Goal: Task Accomplishment & Management: Use online tool/utility

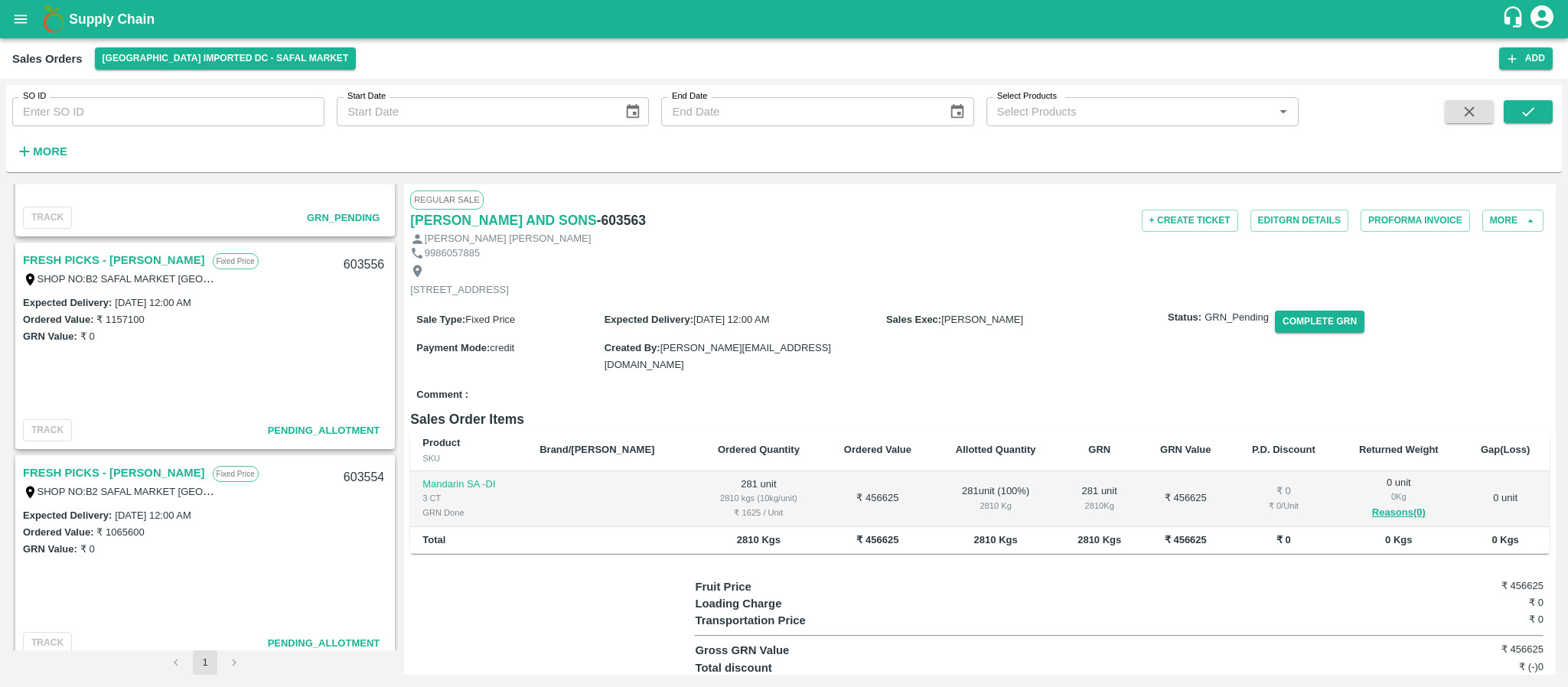
scroll to position [584, 0]
click at [133, 256] on link "FRESH PICKS - [PERSON_NAME]" at bounding box center [114, 259] width 182 height 19
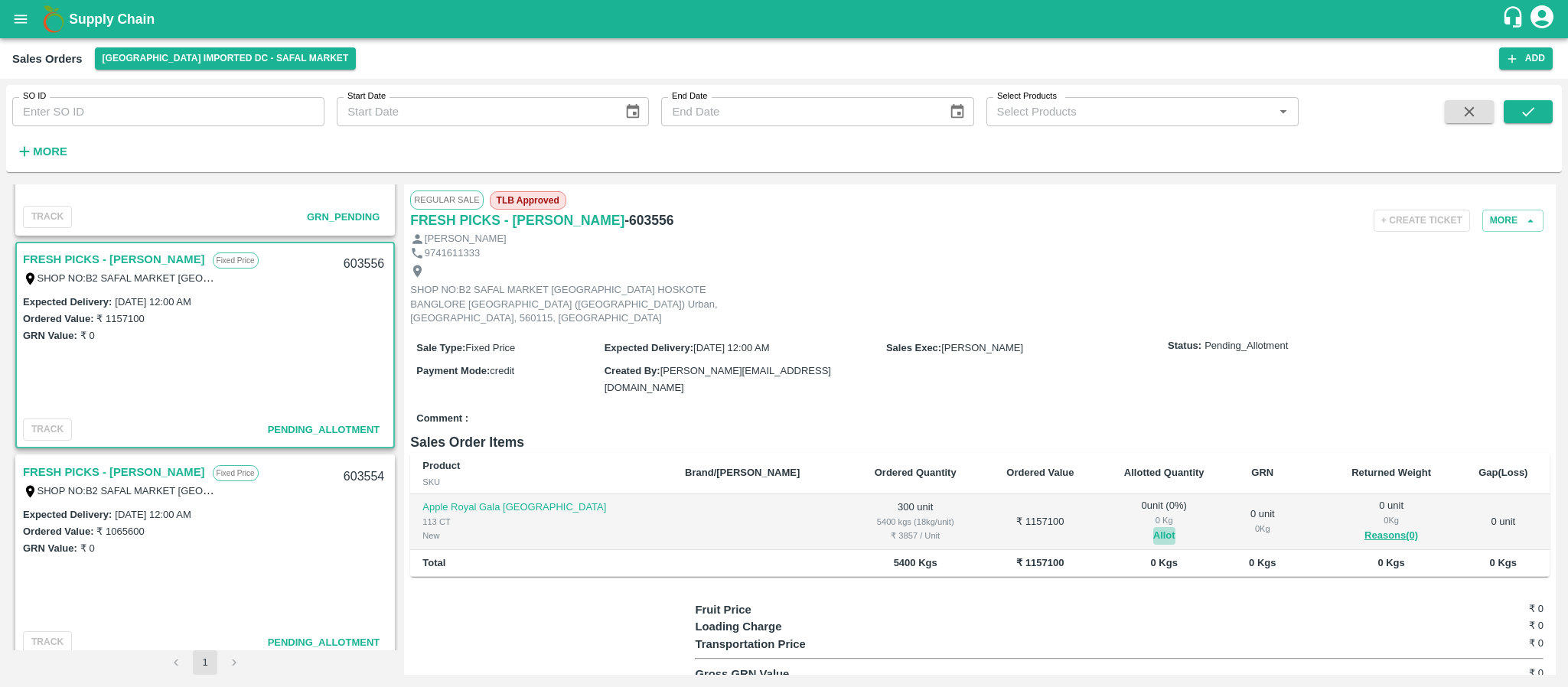
click at [1153, 527] on button "Allot" at bounding box center [1164, 536] width 22 height 18
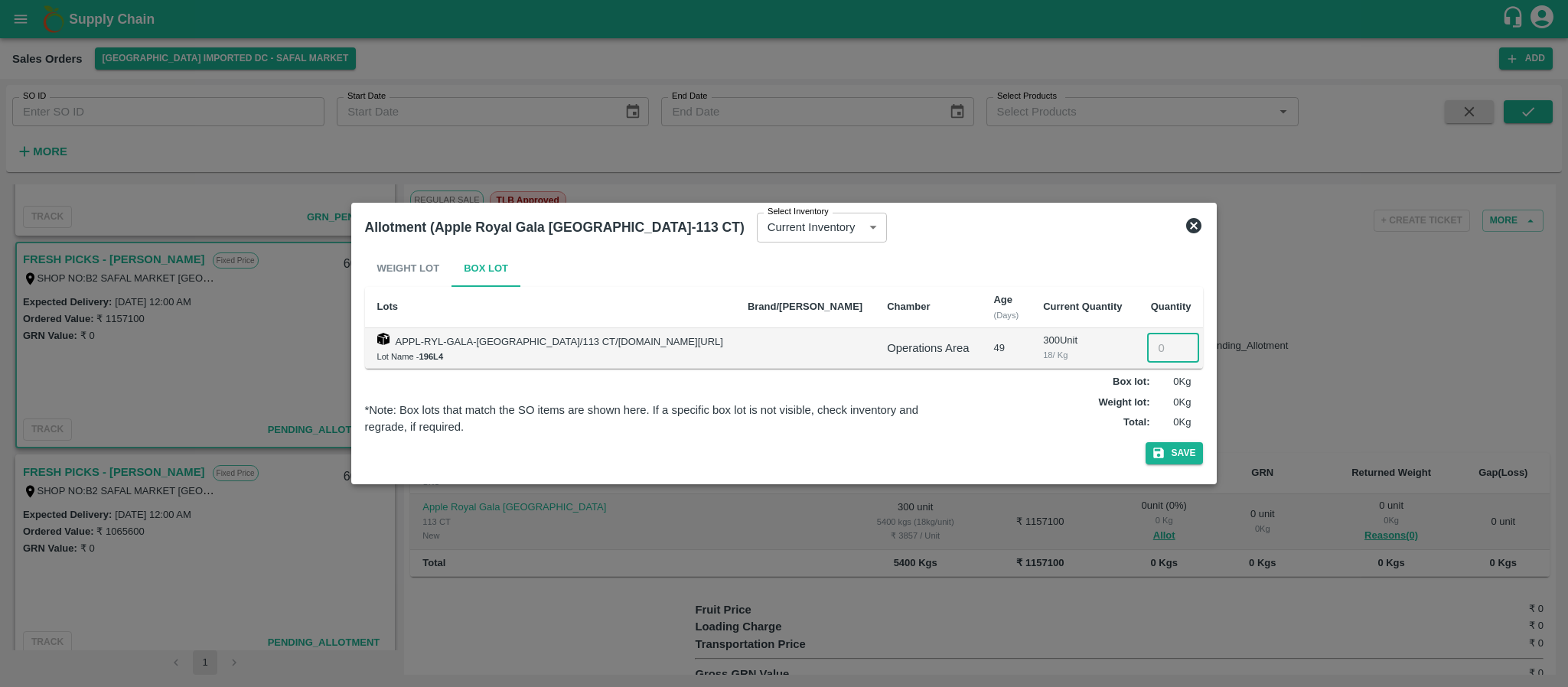
click at [1148, 360] on input "number" at bounding box center [1173, 348] width 52 height 29
type input "300"
click at [1146, 463] on button "Save" at bounding box center [1175, 452] width 58 height 22
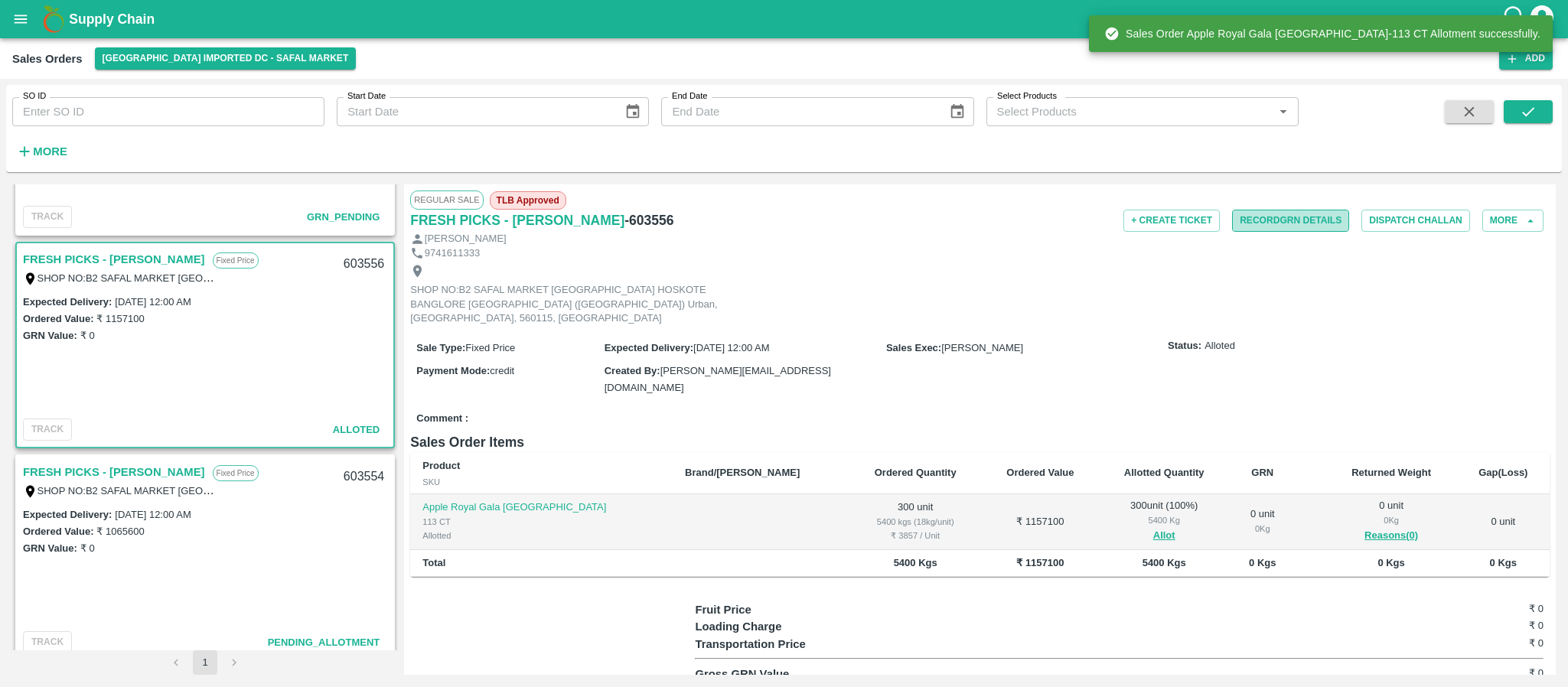
click at [1314, 223] on button "Record GRN Details" at bounding box center [1291, 220] width 117 height 22
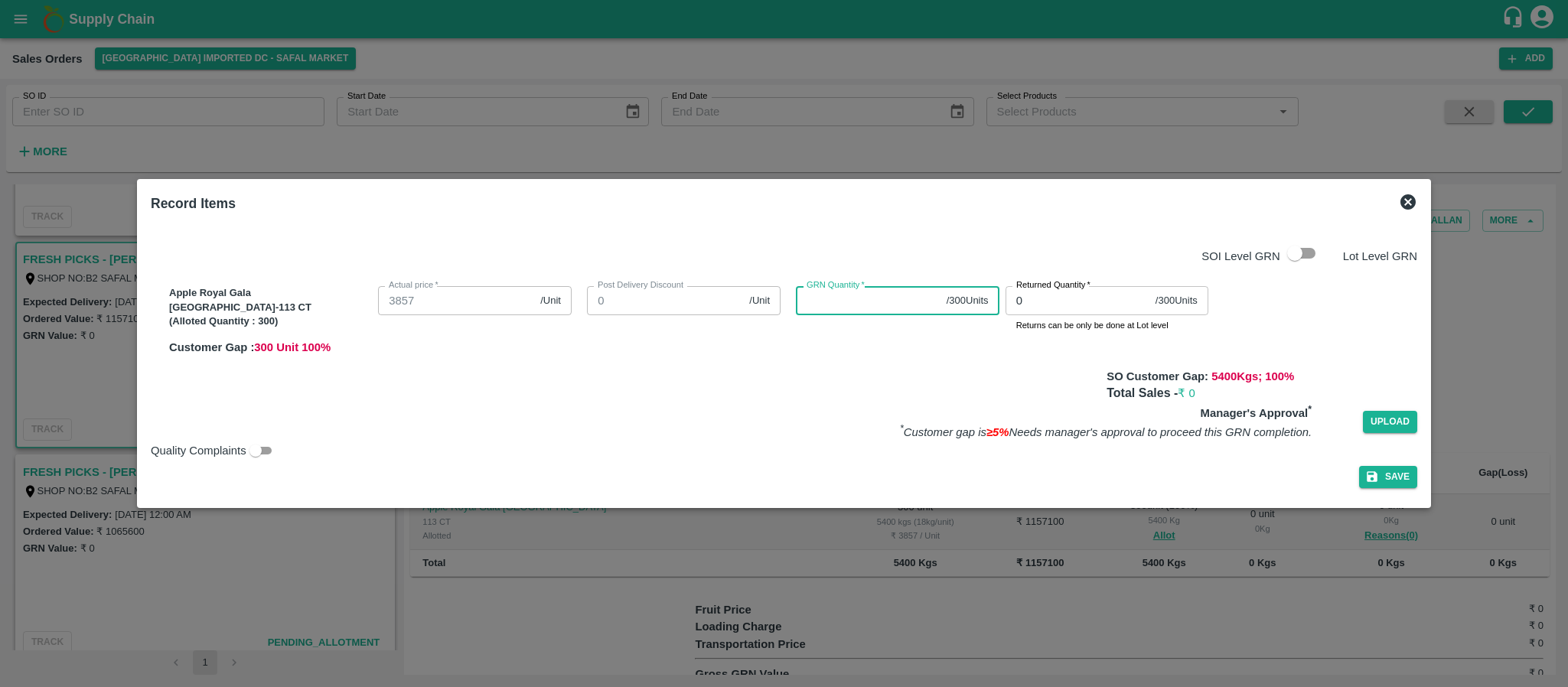
click at [843, 292] on input "GRN Quantity   *" at bounding box center [868, 301] width 144 height 29
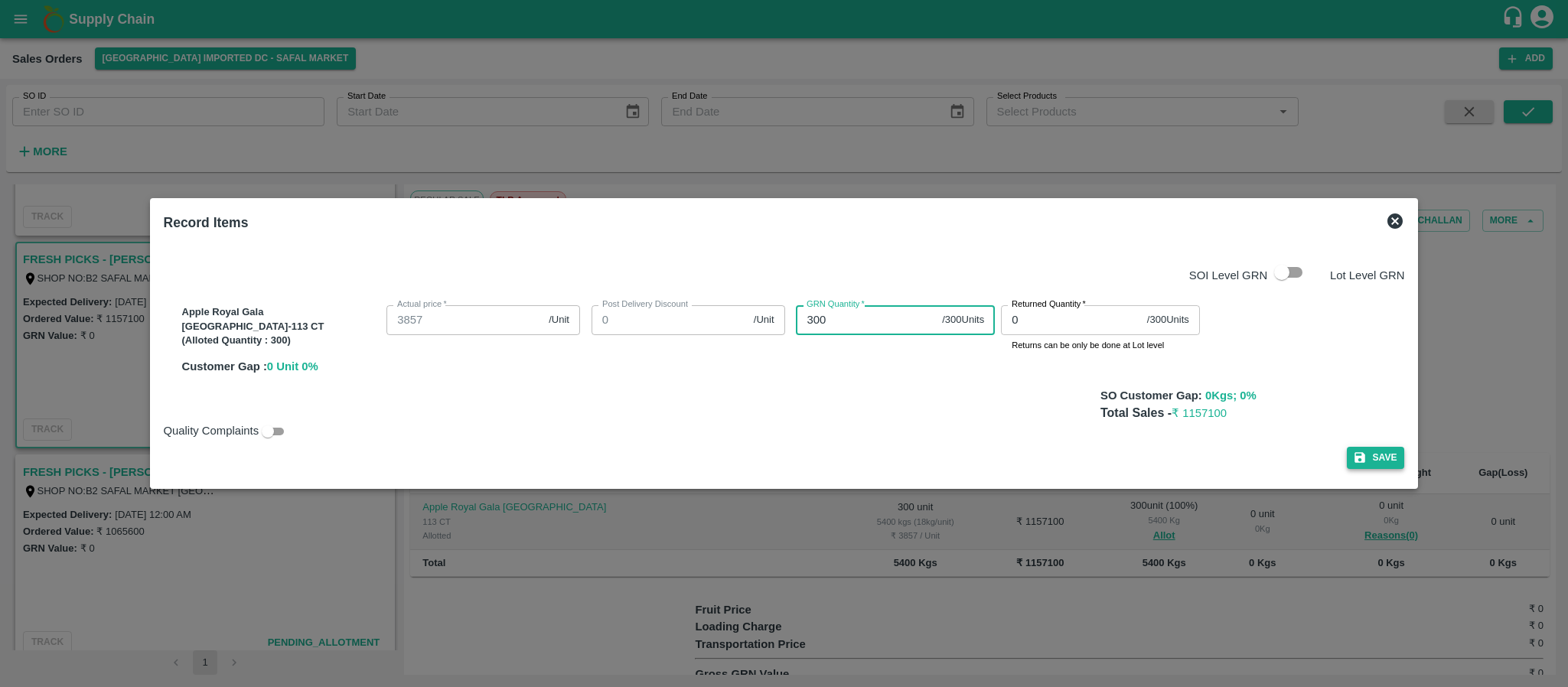
type input "300"
click at [1347, 455] on button "Save" at bounding box center [1376, 457] width 58 height 22
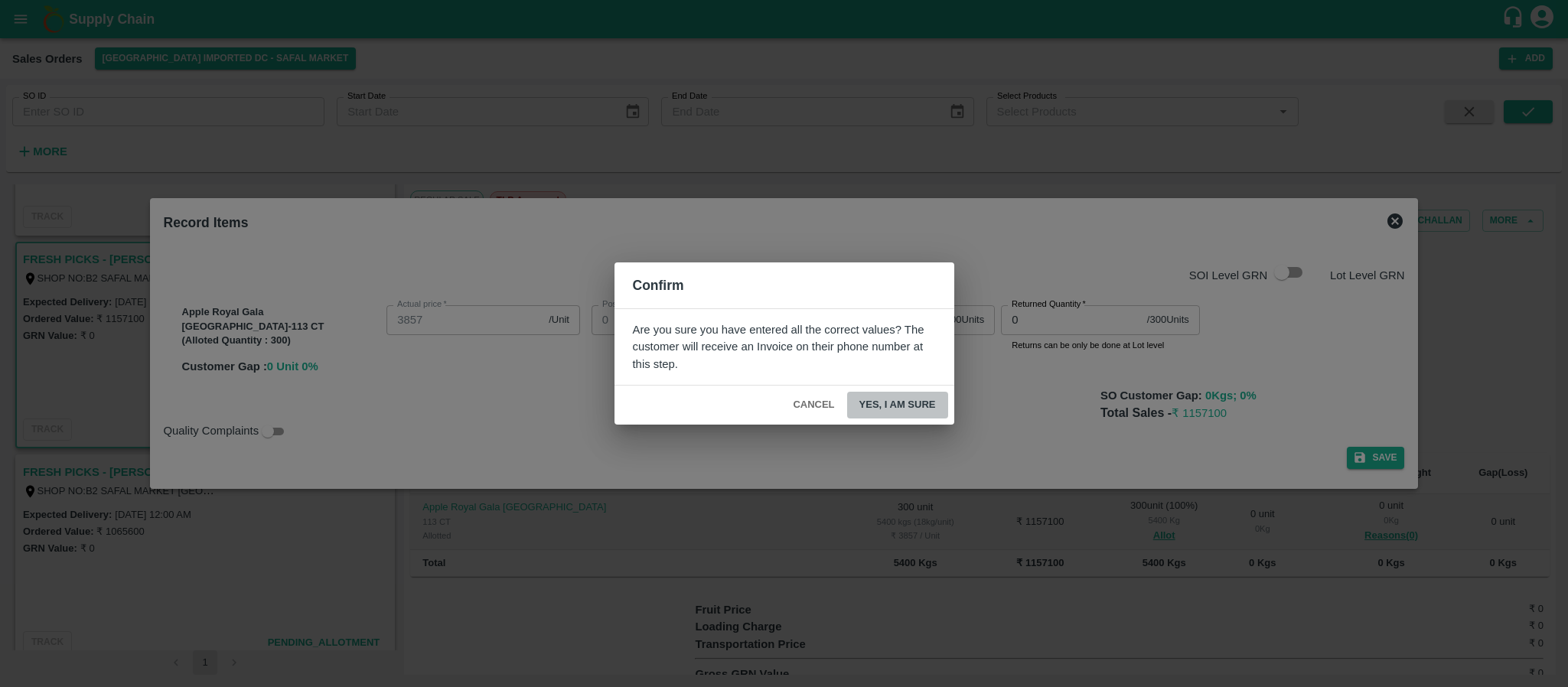
click at [911, 399] on button "Yes, I am sure" at bounding box center [897, 406] width 101 height 27
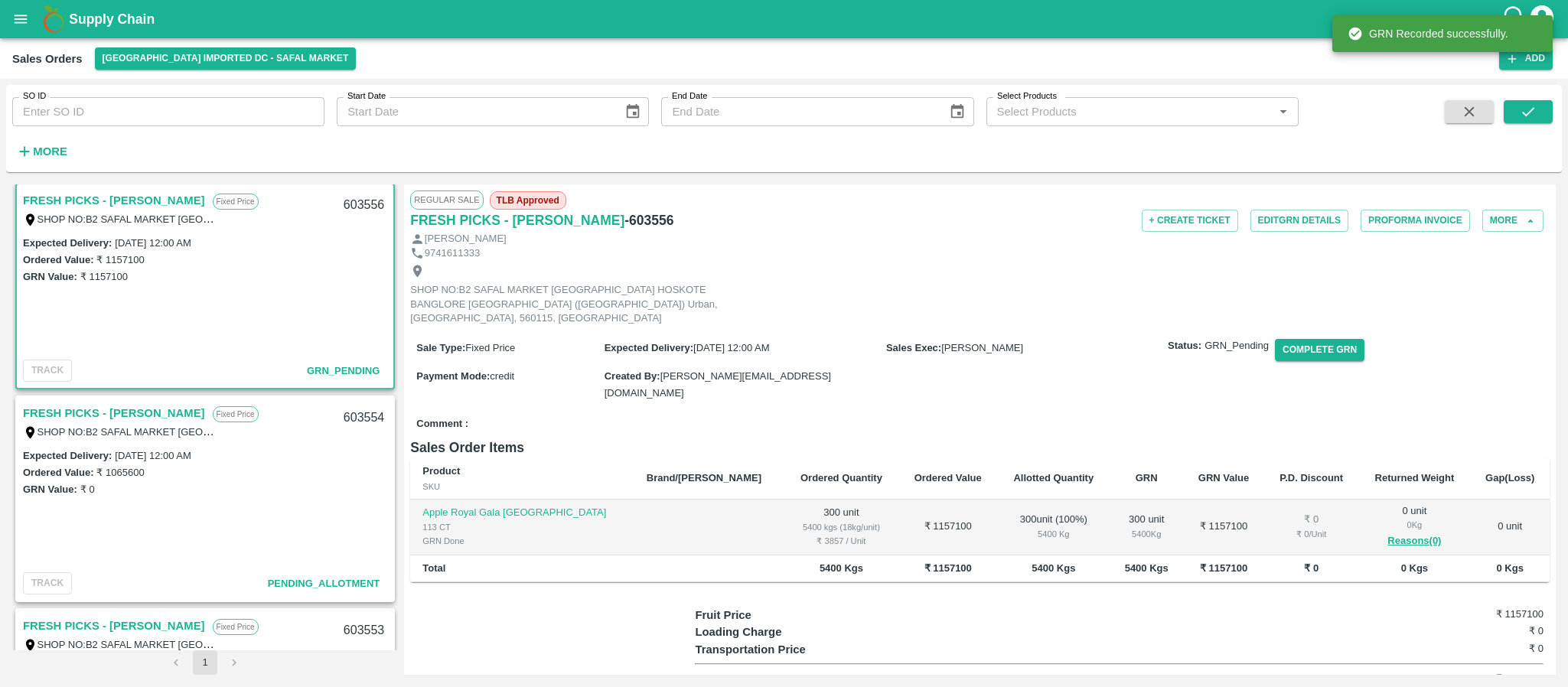
scroll to position [655, 0]
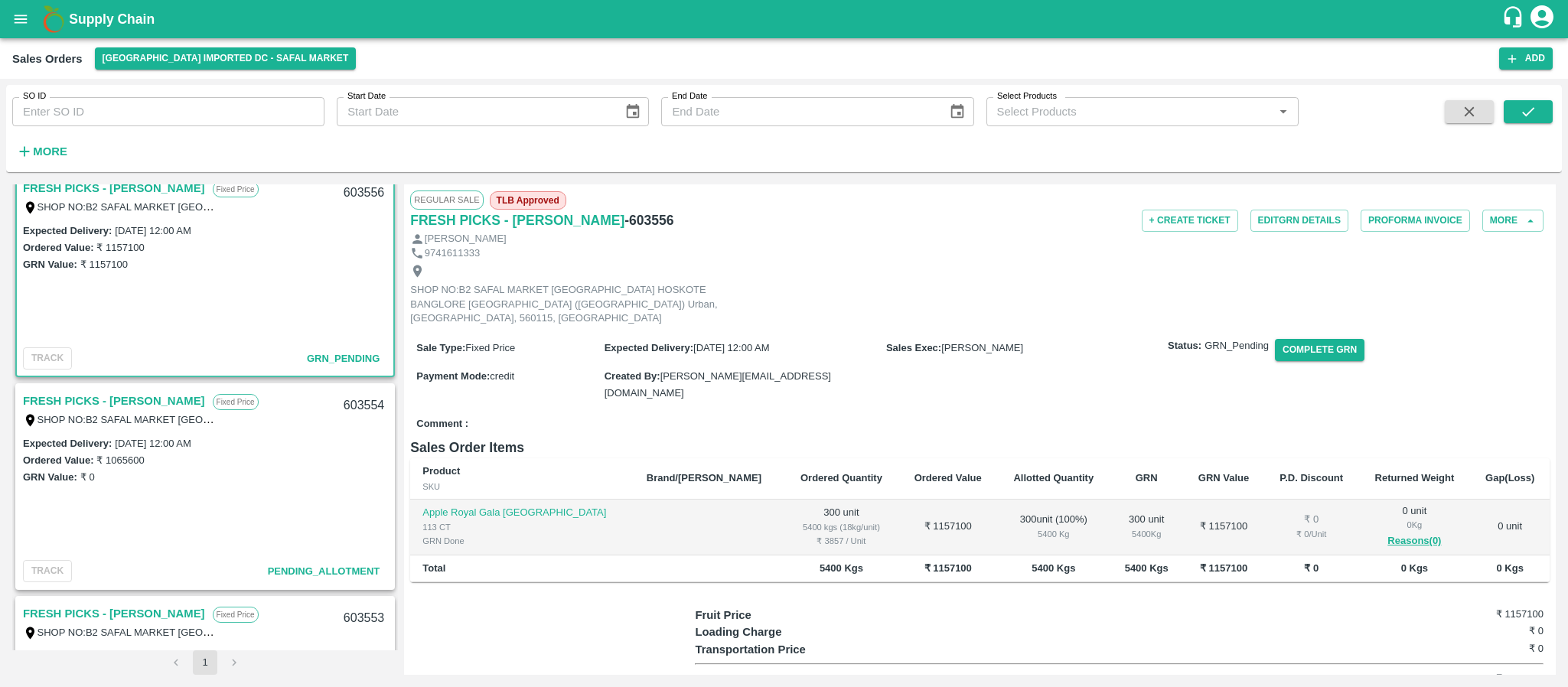
click at [148, 397] on link "FRESH PICKS - [PERSON_NAME]" at bounding box center [114, 401] width 182 height 19
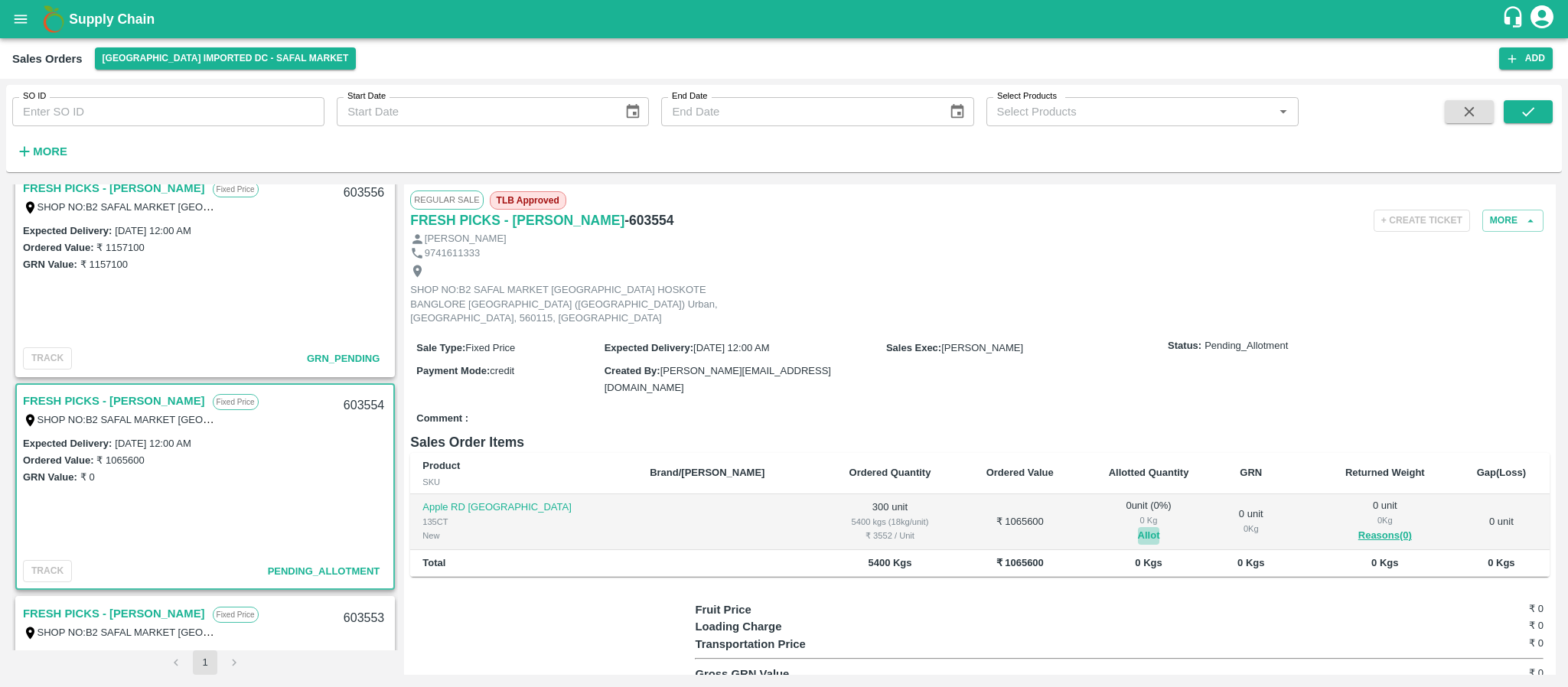
click at [1138, 527] on button "Allot" at bounding box center [1149, 536] width 22 height 18
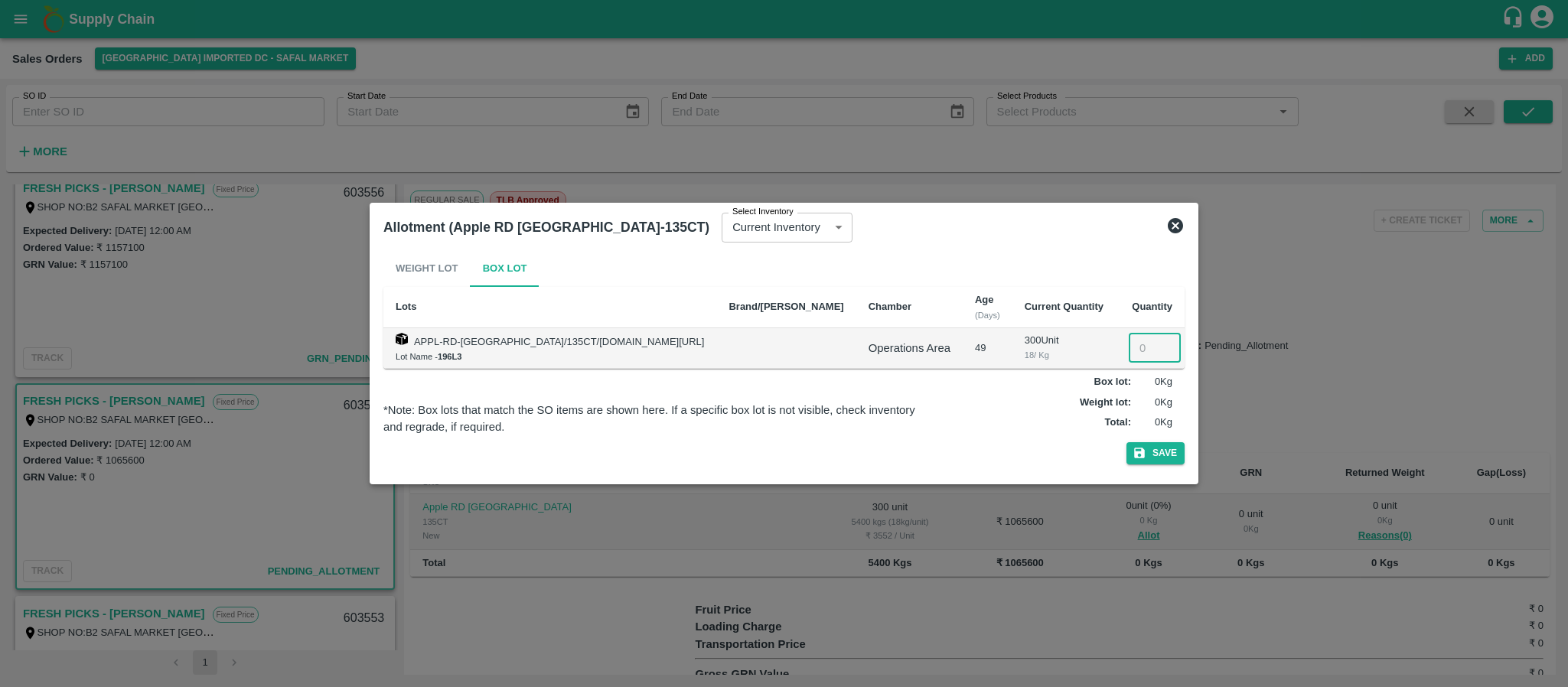
click at [1129, 349] on input "number" at bounding box center [1154, 348] width 52 height 29
type input "300"
click at [1159, 456] on button "Save" at bounding box center [1155, 452] width 58 height 22
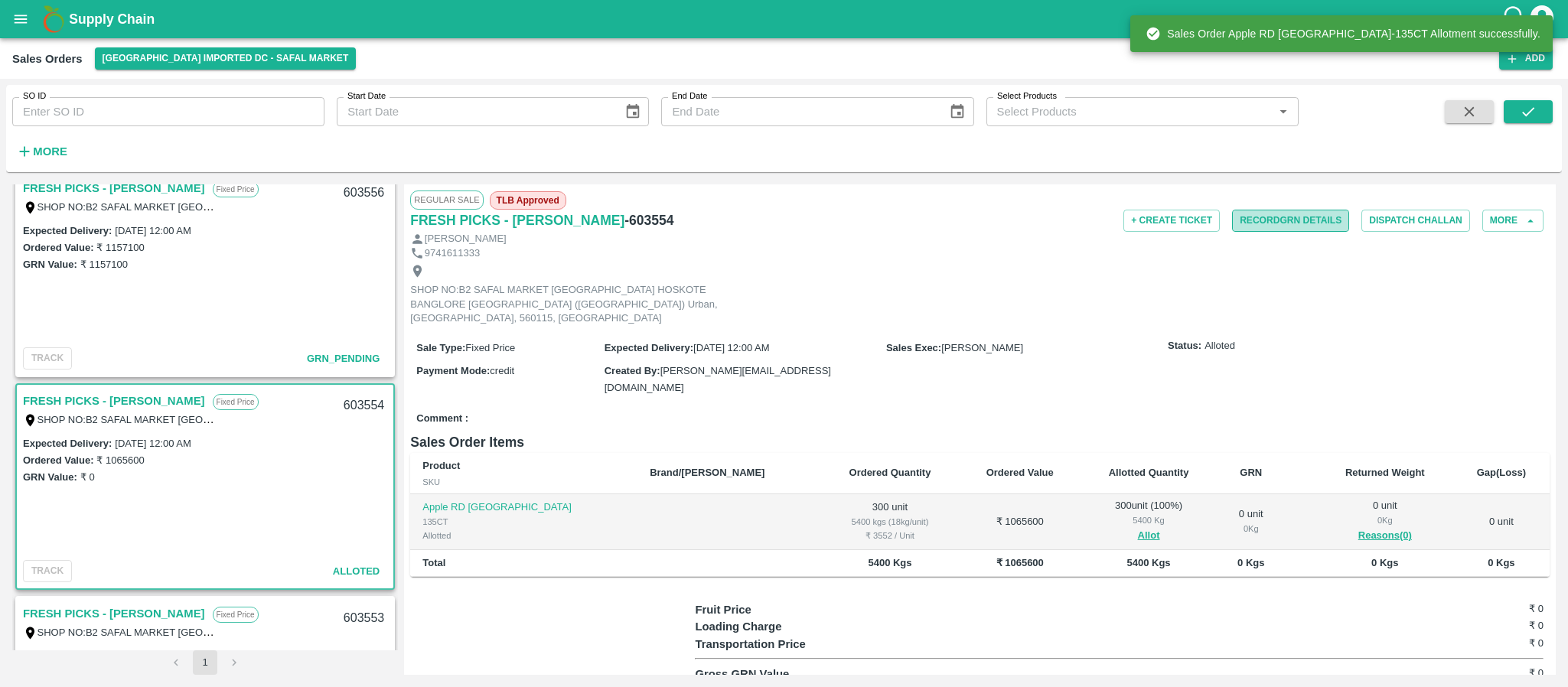
click at [1281, 220] on button "Record GRN Details" at bounding box center [1291, 220] width 117 height 22
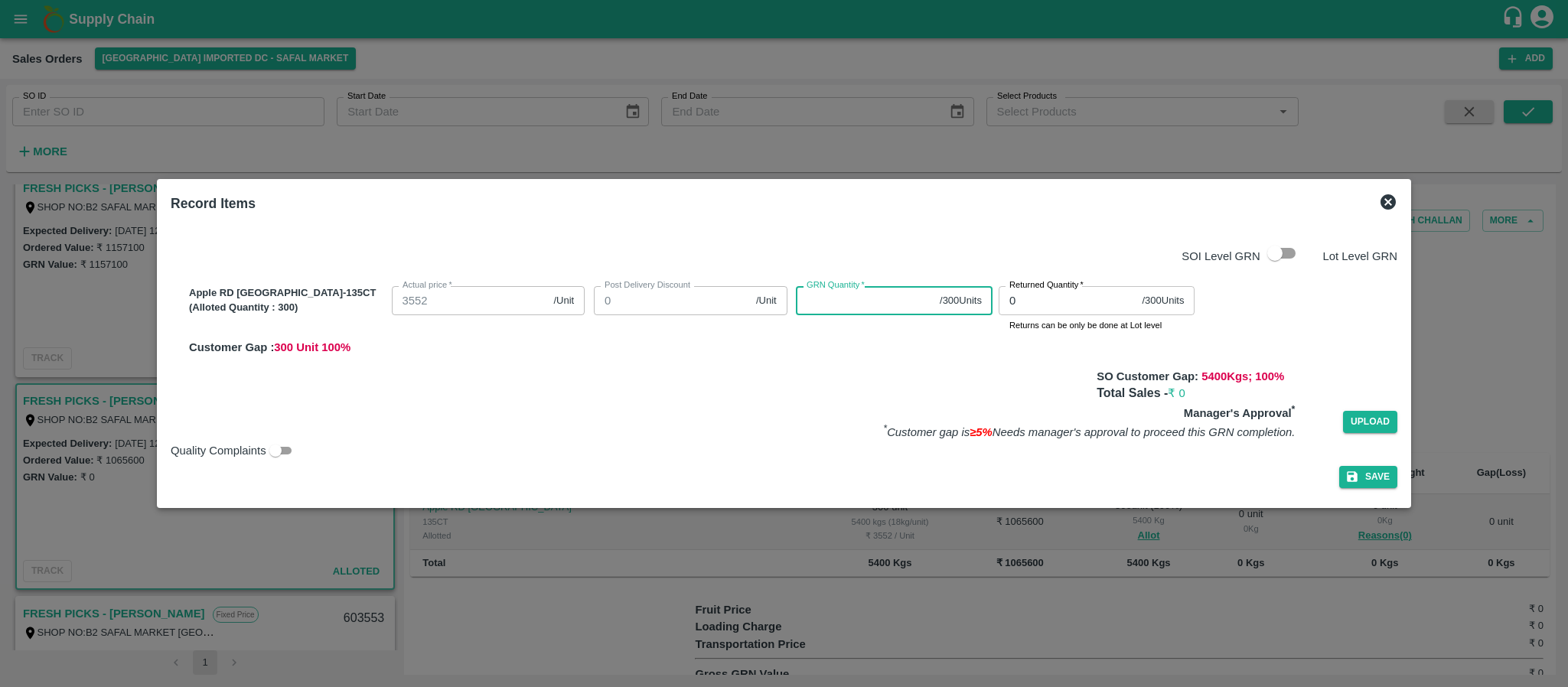
click at [851, 301] on input "GRN Quantity   *" at bounding box center [865, 301] width 138 height 29
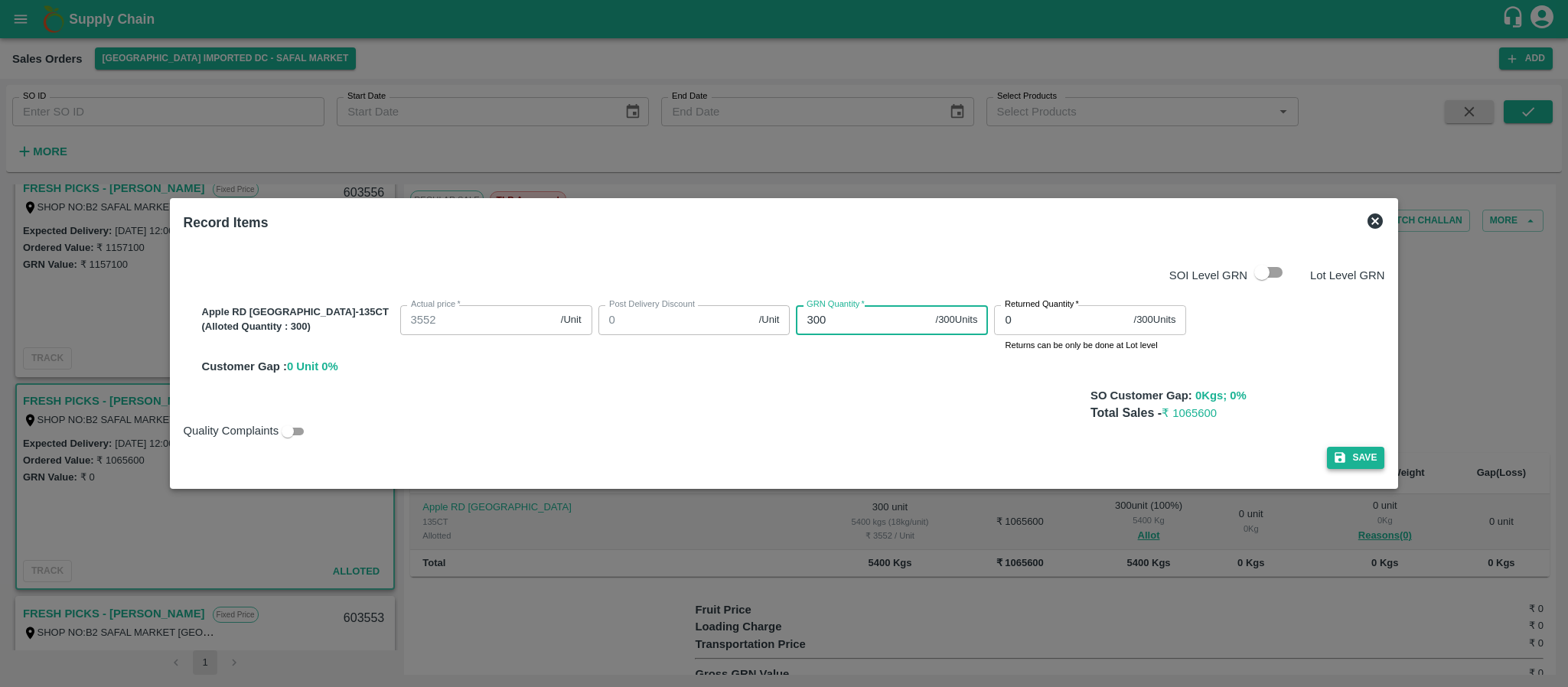
type input "300"
click at [1334, 454] on icon "button" at bounding box center [1339, 457] width 11 height 11
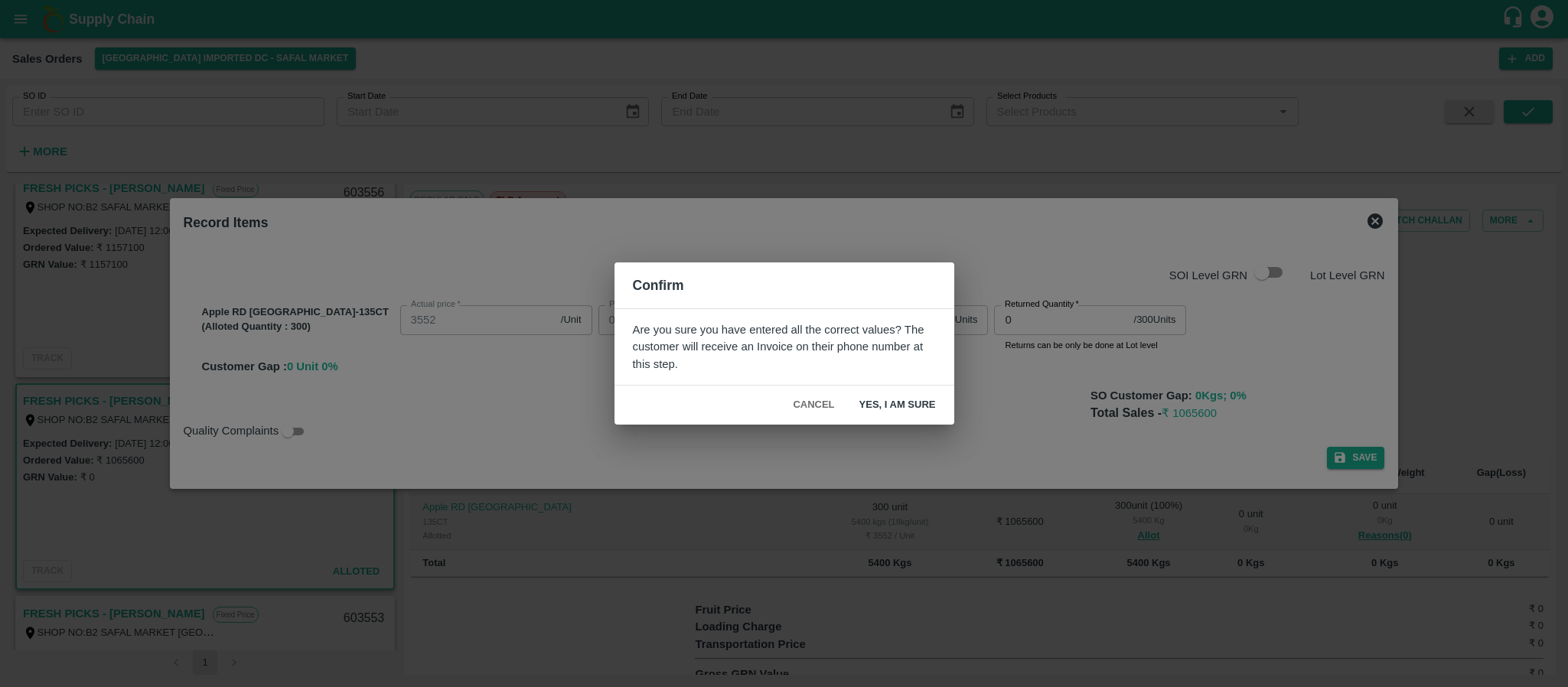
click at [918, 397] on button "Yes, I am sure" at bounding box center [897, 406] width 101 height 27
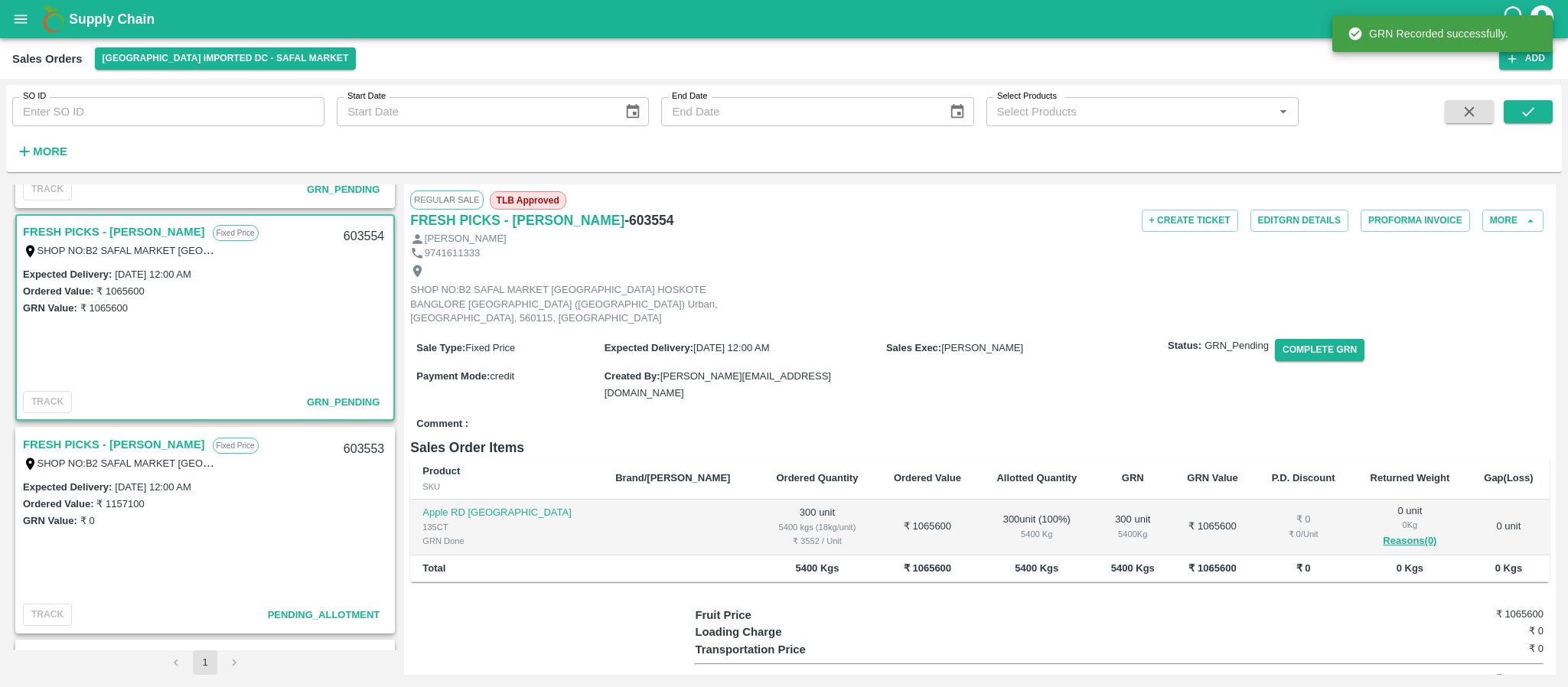
scroll to position [832, 0]
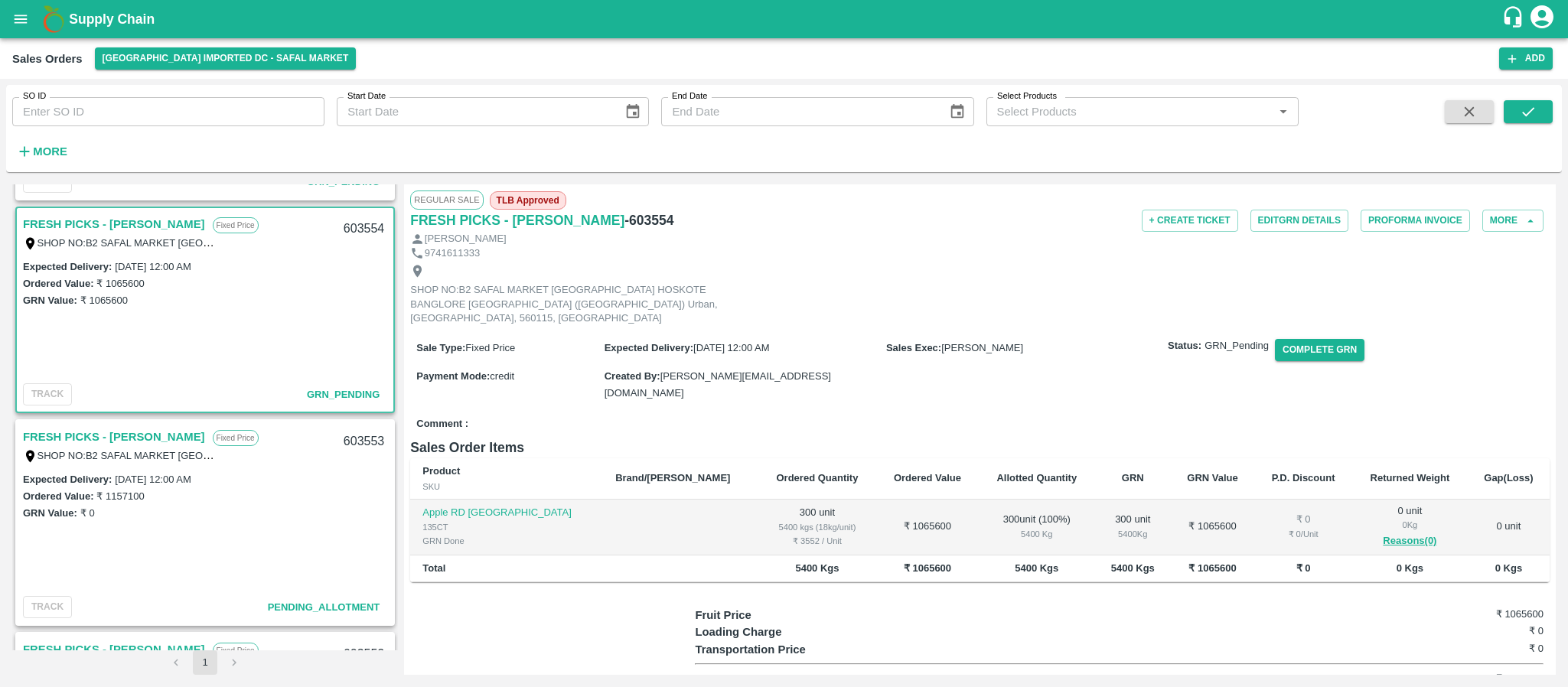
click at [120, 429] on link "FRESH PICKS - [PERSON_NAME]" at bounding box center [114, 437] width 182 height 19
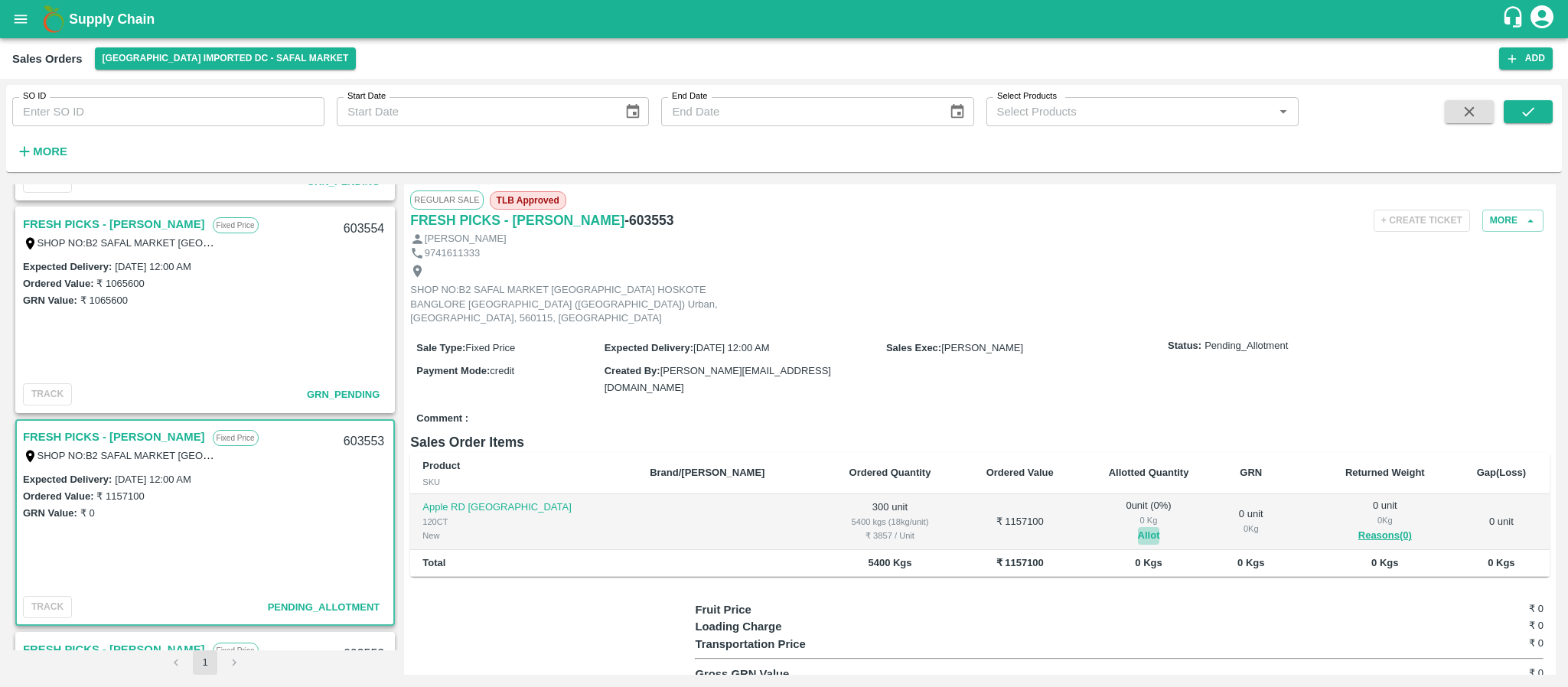
click at [1138, 527] on button "Allot" at bounding box center [1149, 536] width 22 height 18
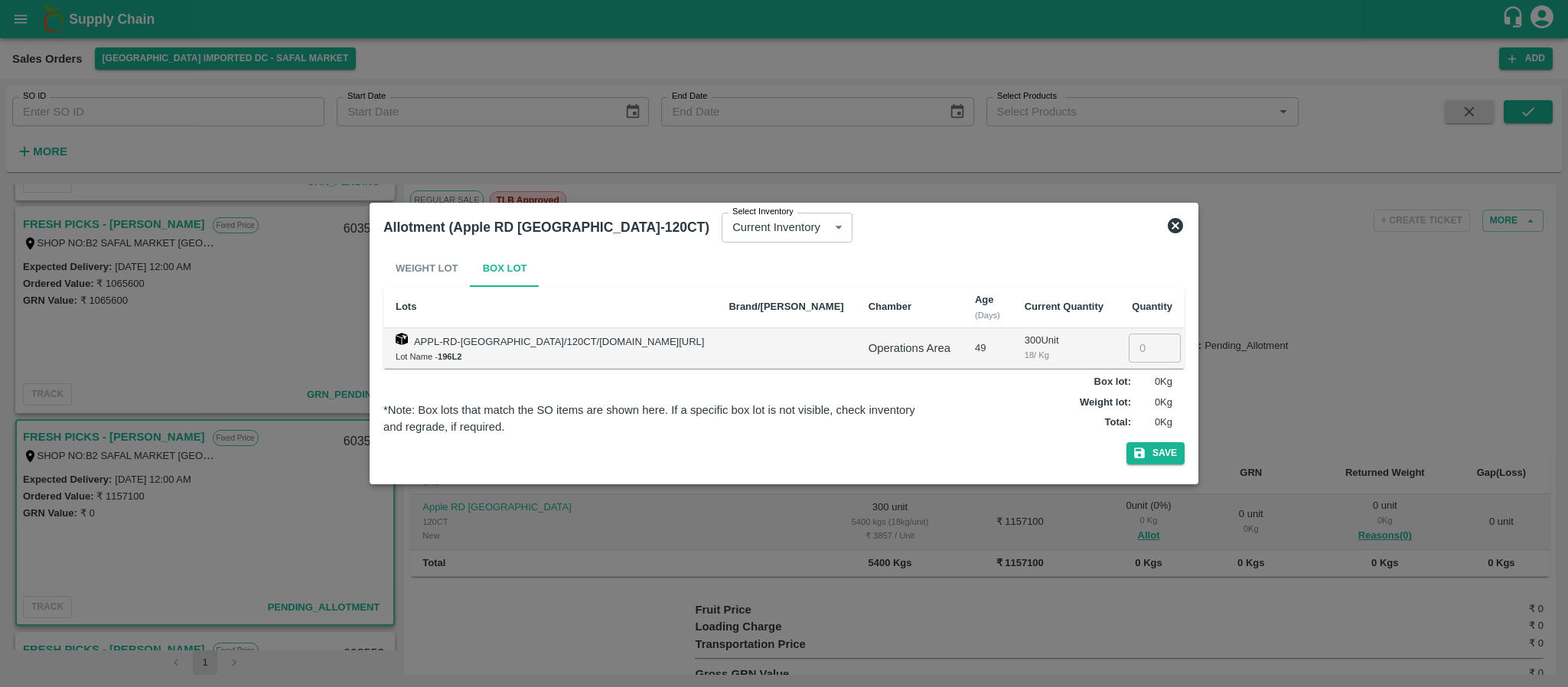
click at [1133, 349] on input "number" at bounding box center [1154, 348] width 52 height 29
type input "300"
click at [1139, 455] on button "Save" at bounding box center [1155, 452] width 58 height 22
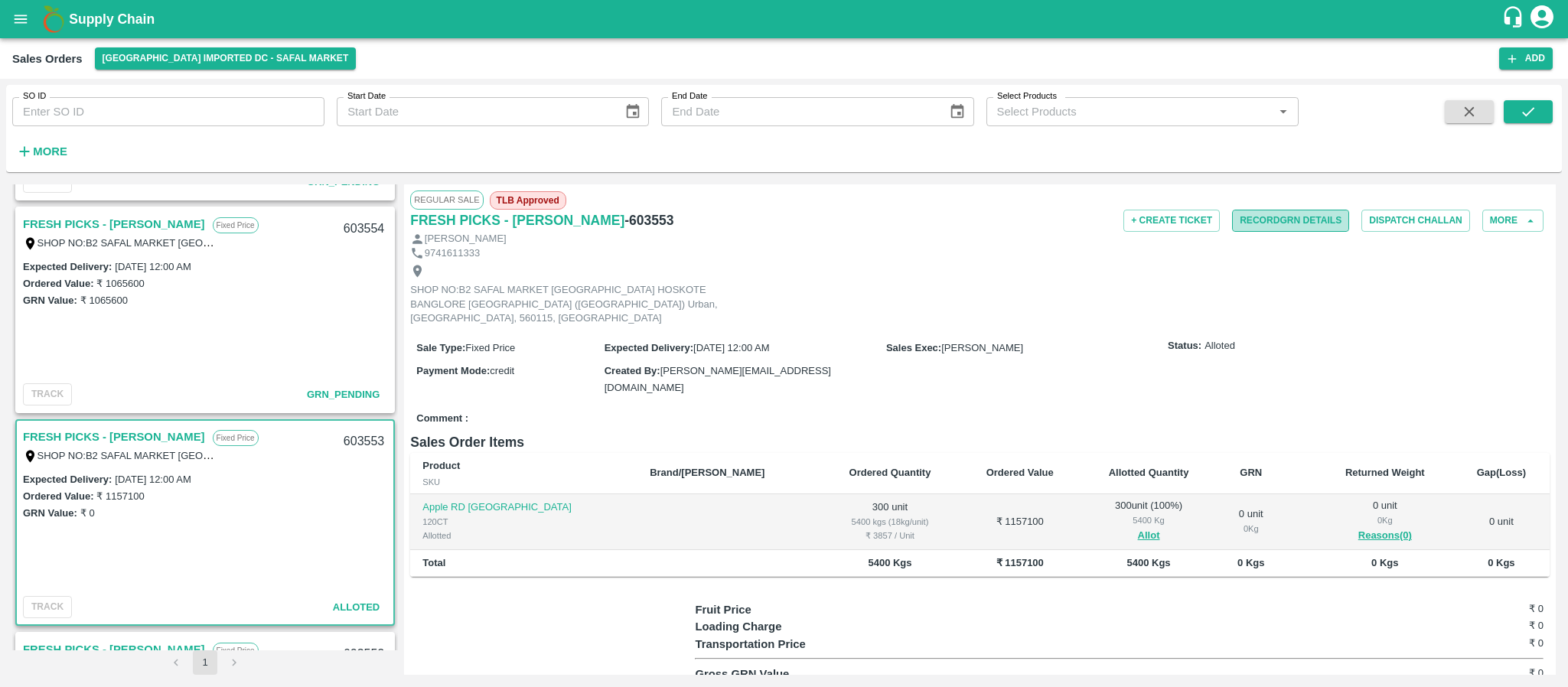
click at [1250, 214] on button "Record GRN Details" at bounding box center [1291, 220] width 117 height 22
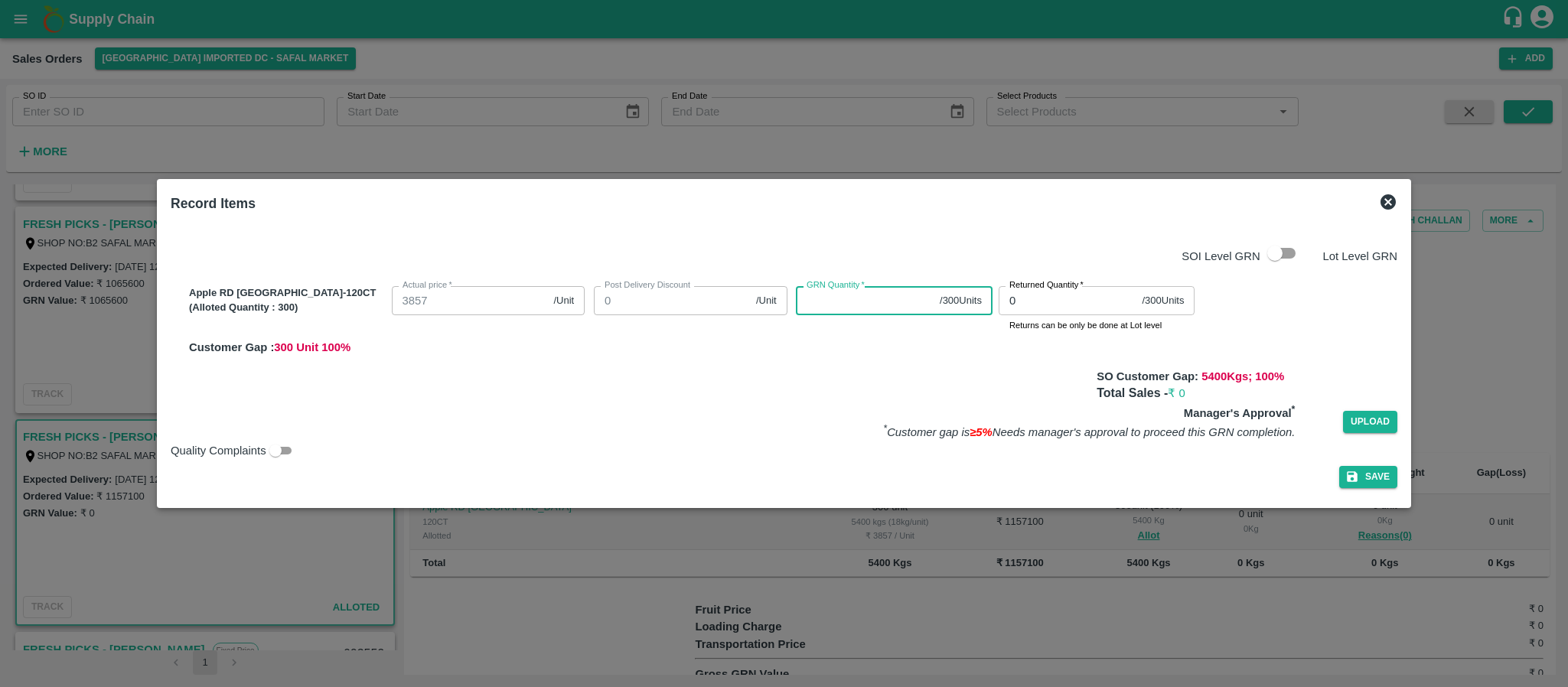
click at [825, 296] on input "GRN Quantity   *" at bounding box center [865, 301] width 138 height 29
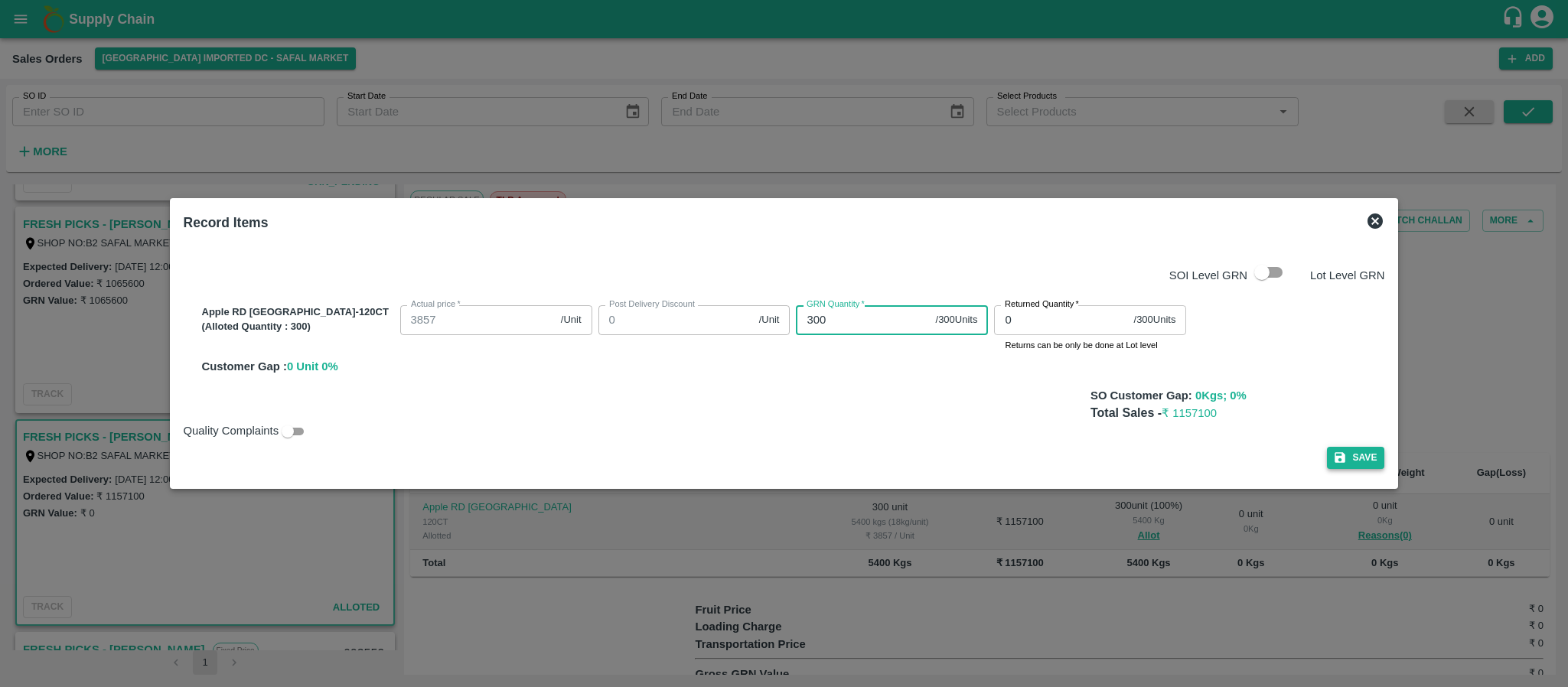
type input "300"
click at [1327, 455] on button "Save" at bounding box center [1356, 457] width 58 height 22
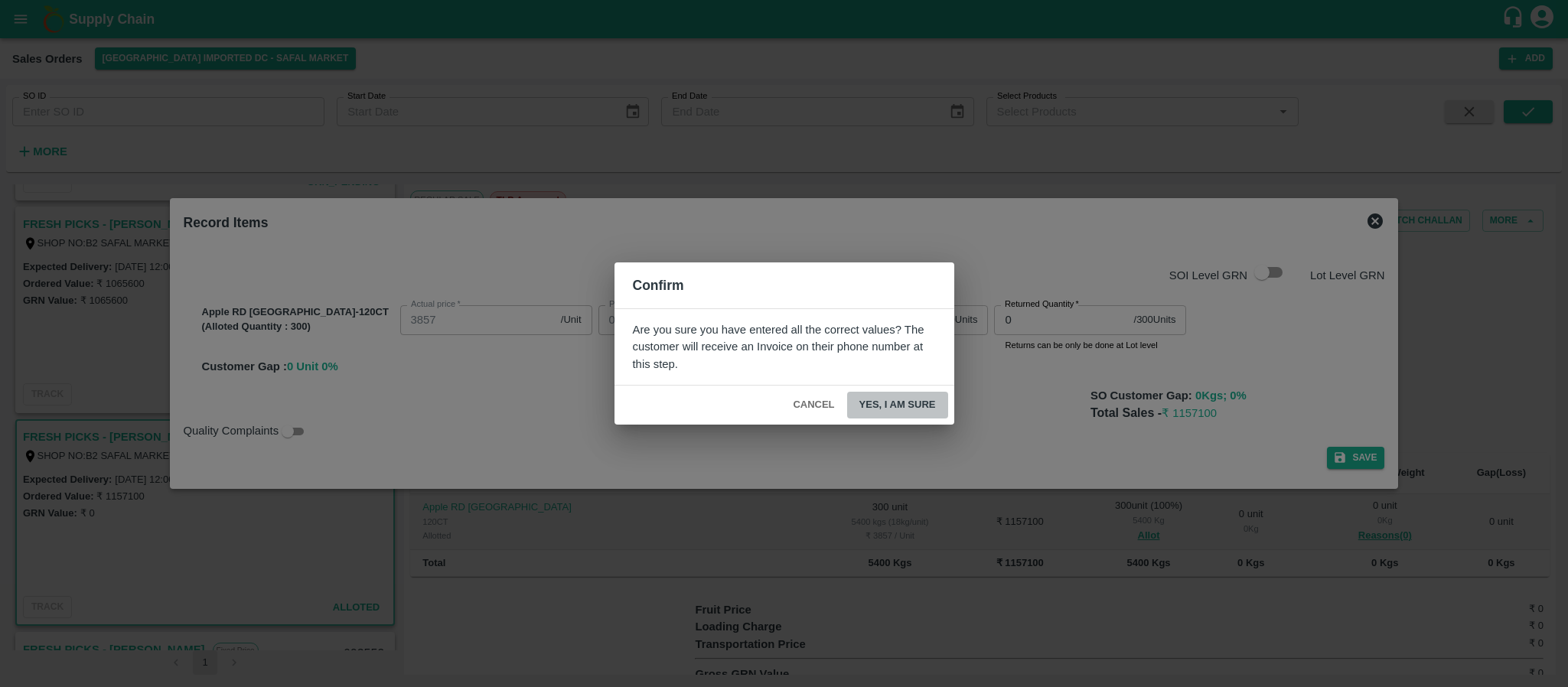
click at [907, 403] on button "Yes, I am sure" at bounding box center [897, 406] width 101 height 27
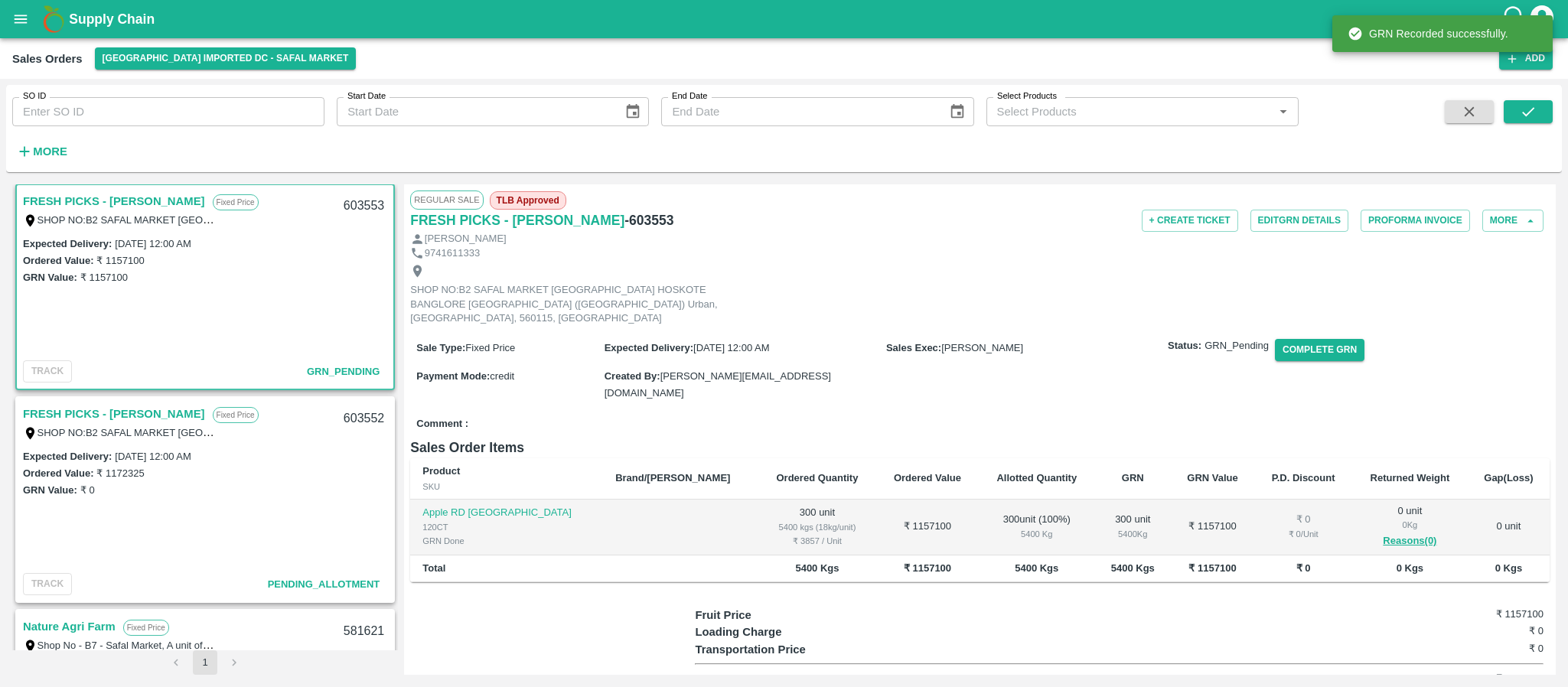
scroll to position [1072, 0]
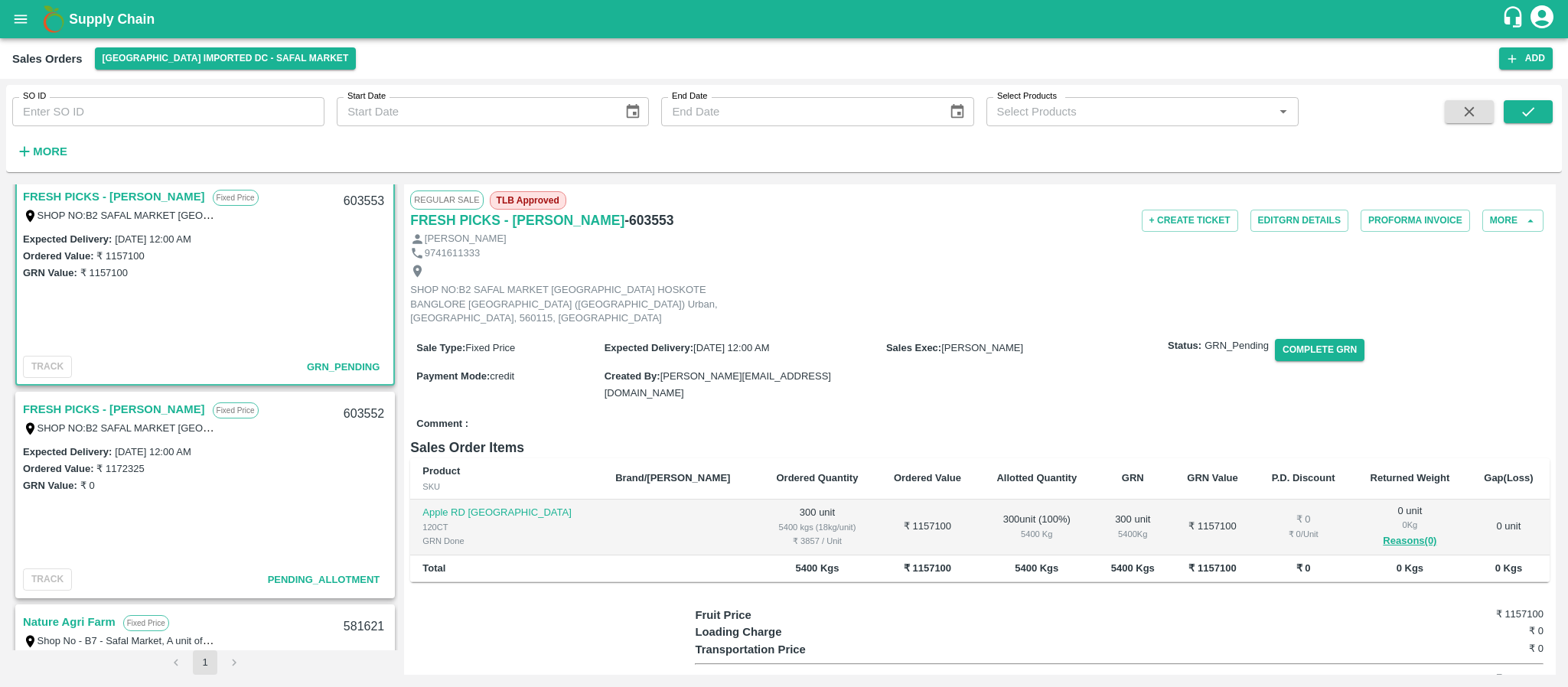
click at [109, 409] on link "FRESH PICKS - [PERSON_NAME]" at bounding box center [114, 409] width 182 height 19
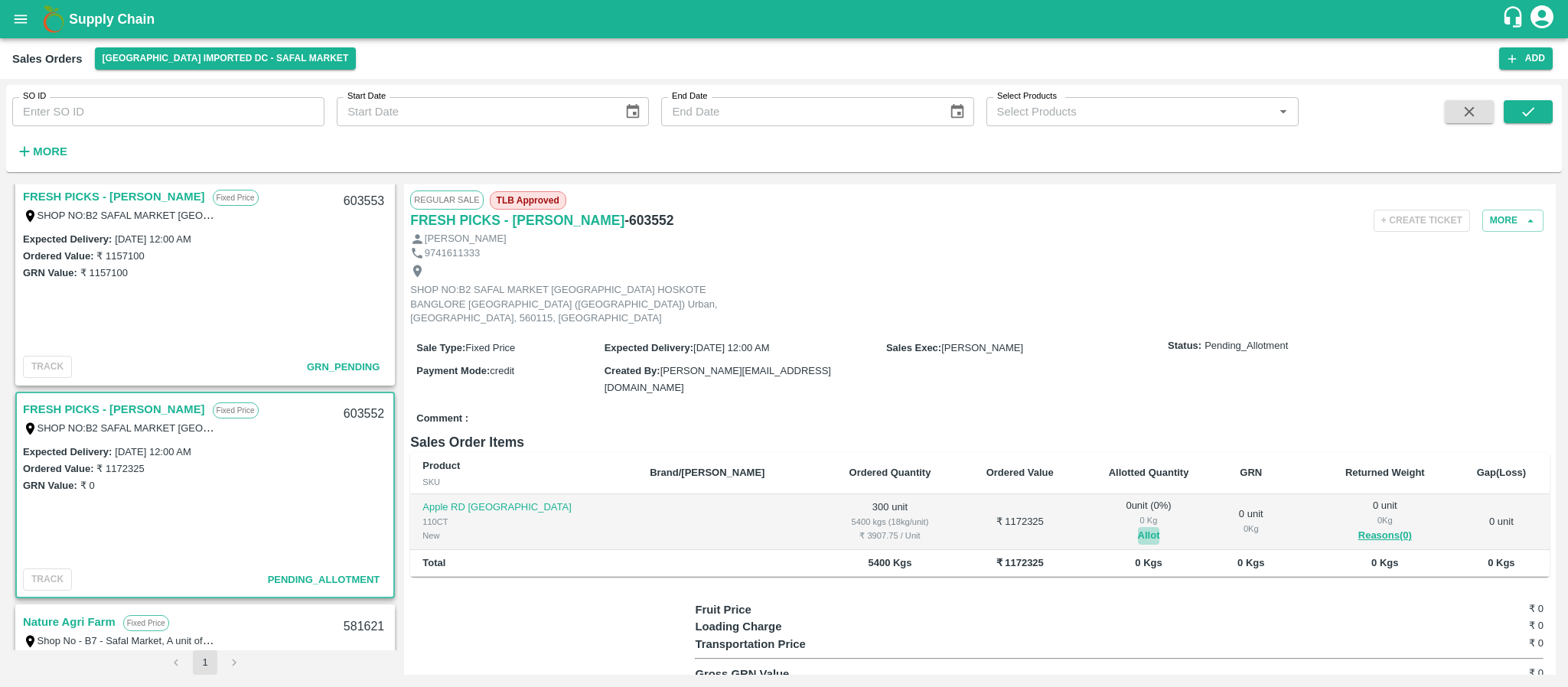
click at [1138, 527] on button "Allot" at bounding box center [1149, 536] width 22 height 18
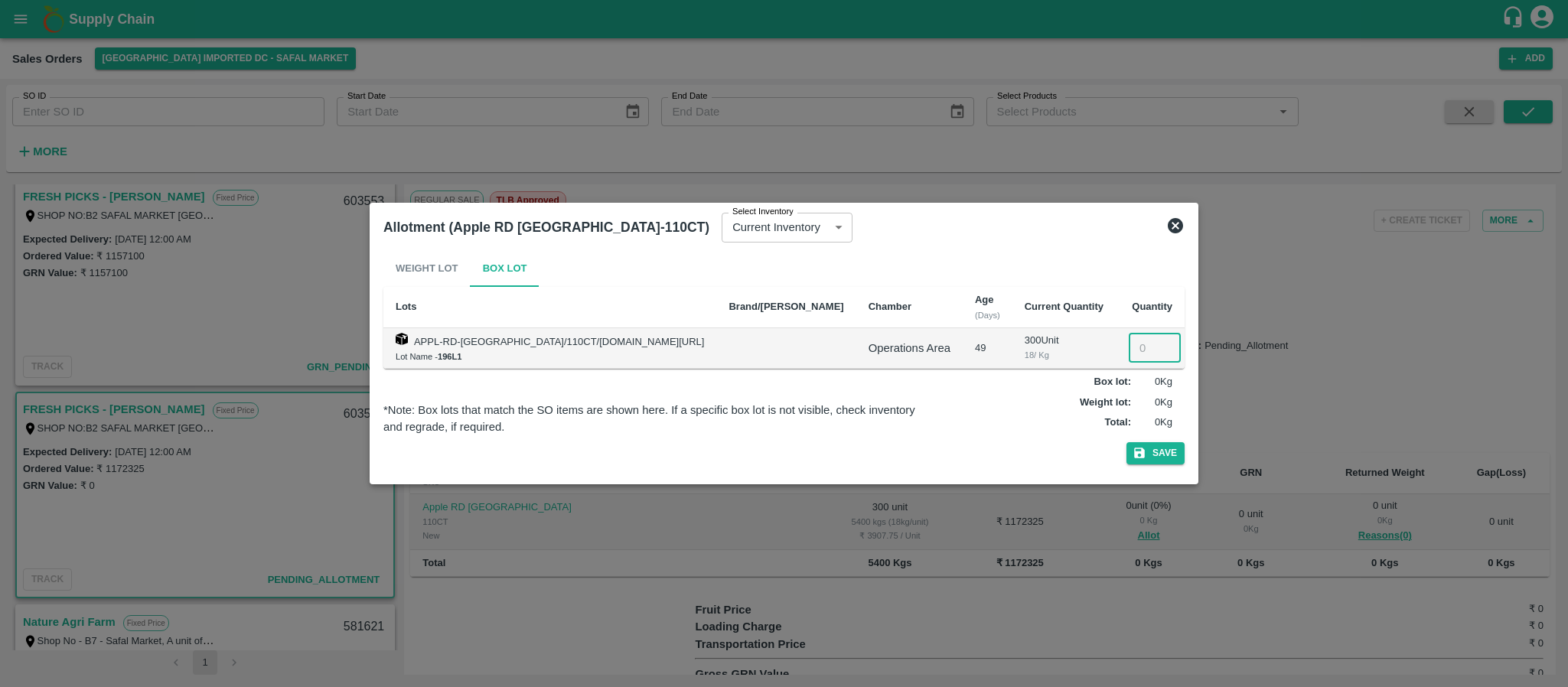
click at [1129, 351] on input "number" at bounding box center [1154, 348] width 52 height 29
type input "300"
click at [1137, 446] on button "Save" at bounding box center [1155, 452] width 58 height 22
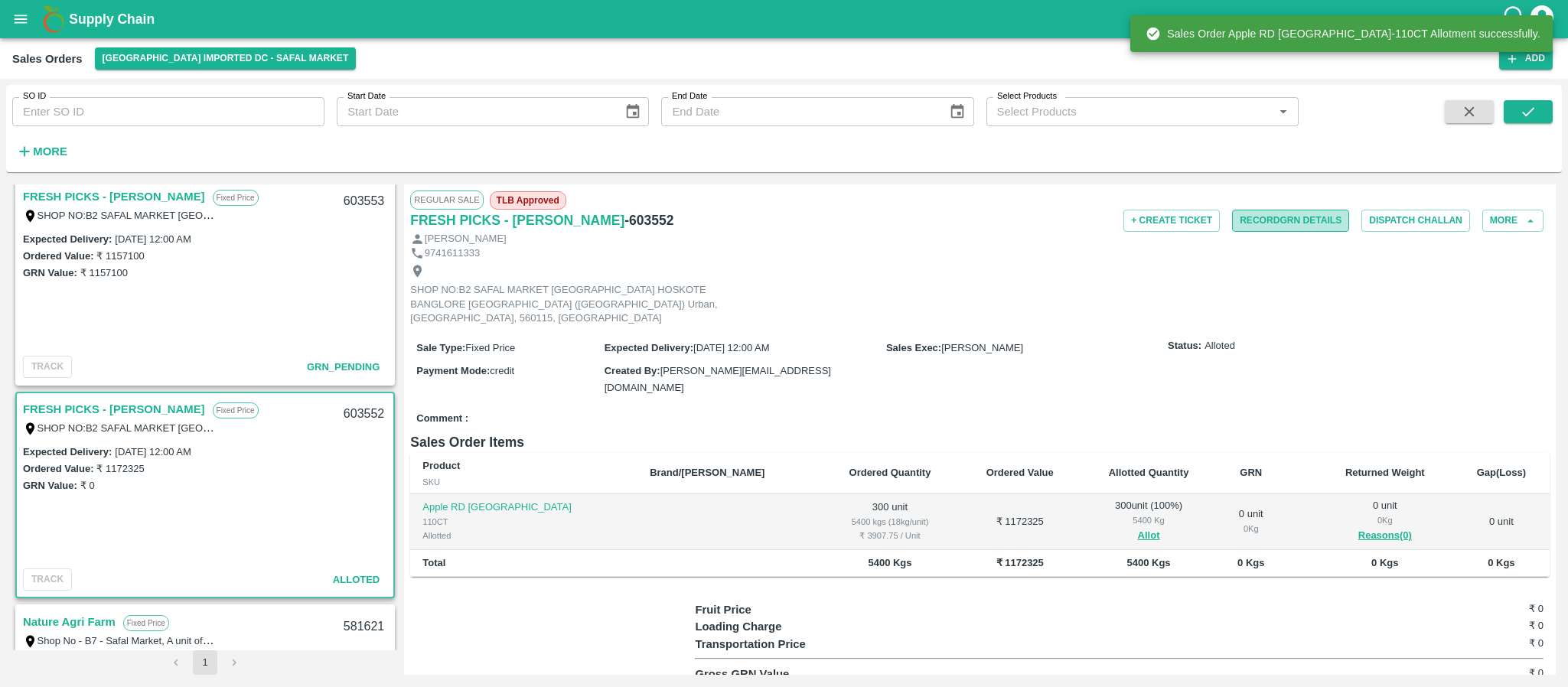
click at [1297, 213] on button "Record GRN Details" at bounding box center [1291, 220] width 117 height 22
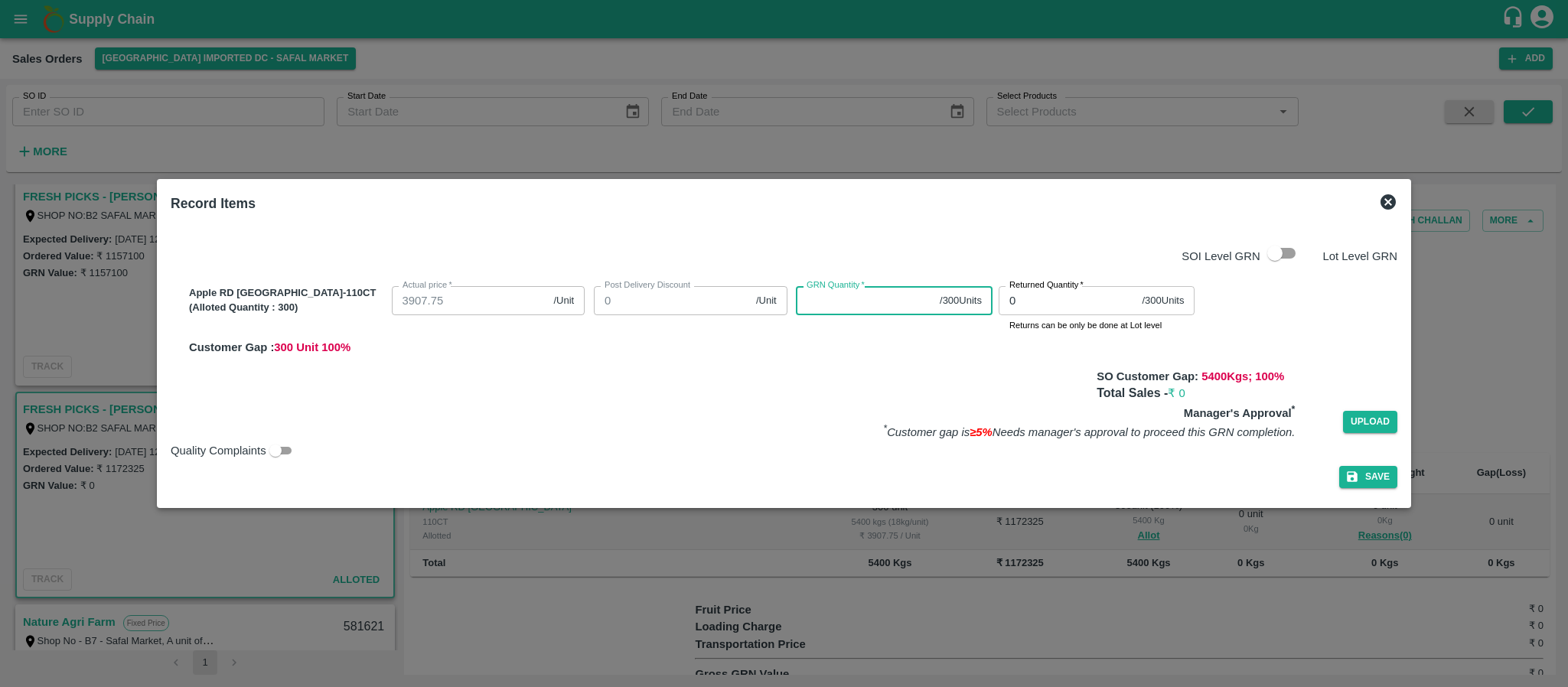
click at [841, 312] on input "GRN Quantity   *" at bounding box center [865, 301] width 138 height 29
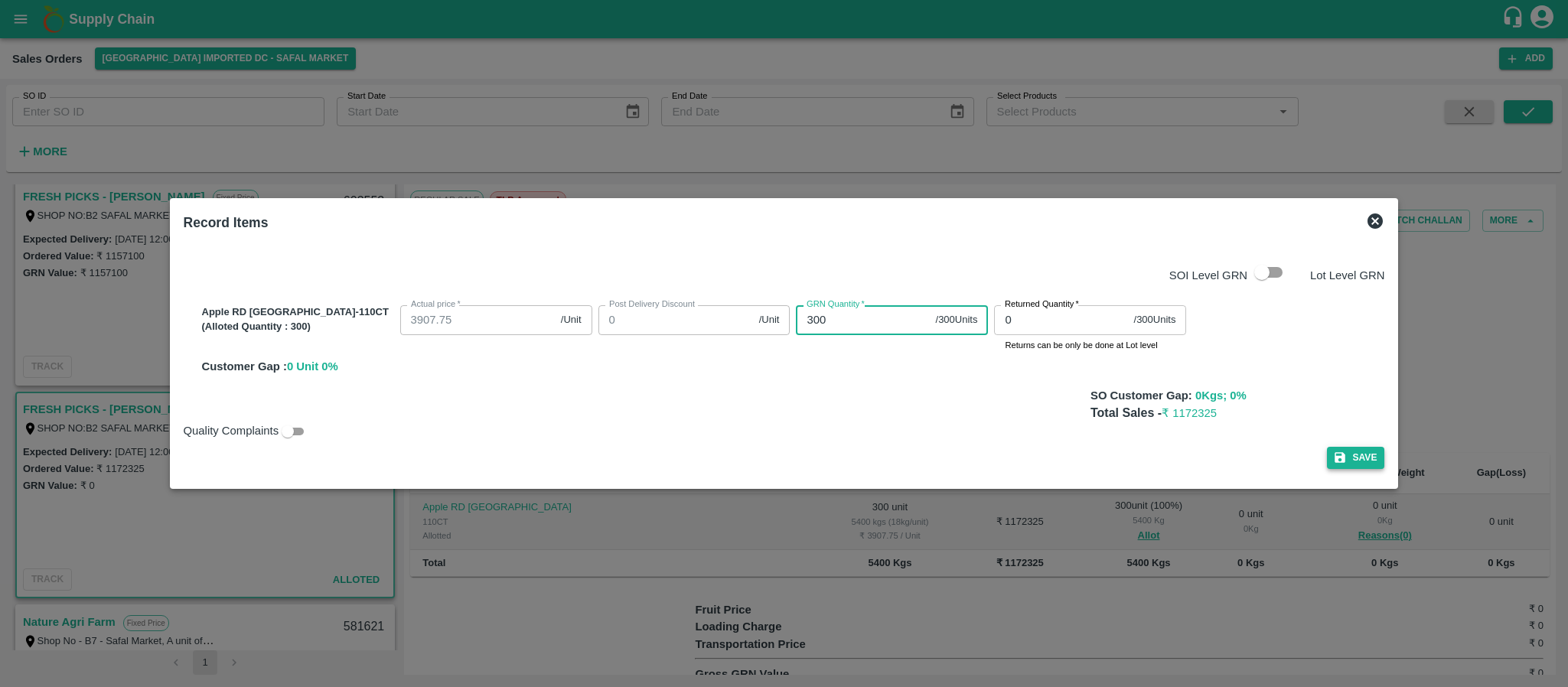
type input "300"
click at [1327, 450] on button "Save" at bounding box center [1356, 457] width 58 height 22
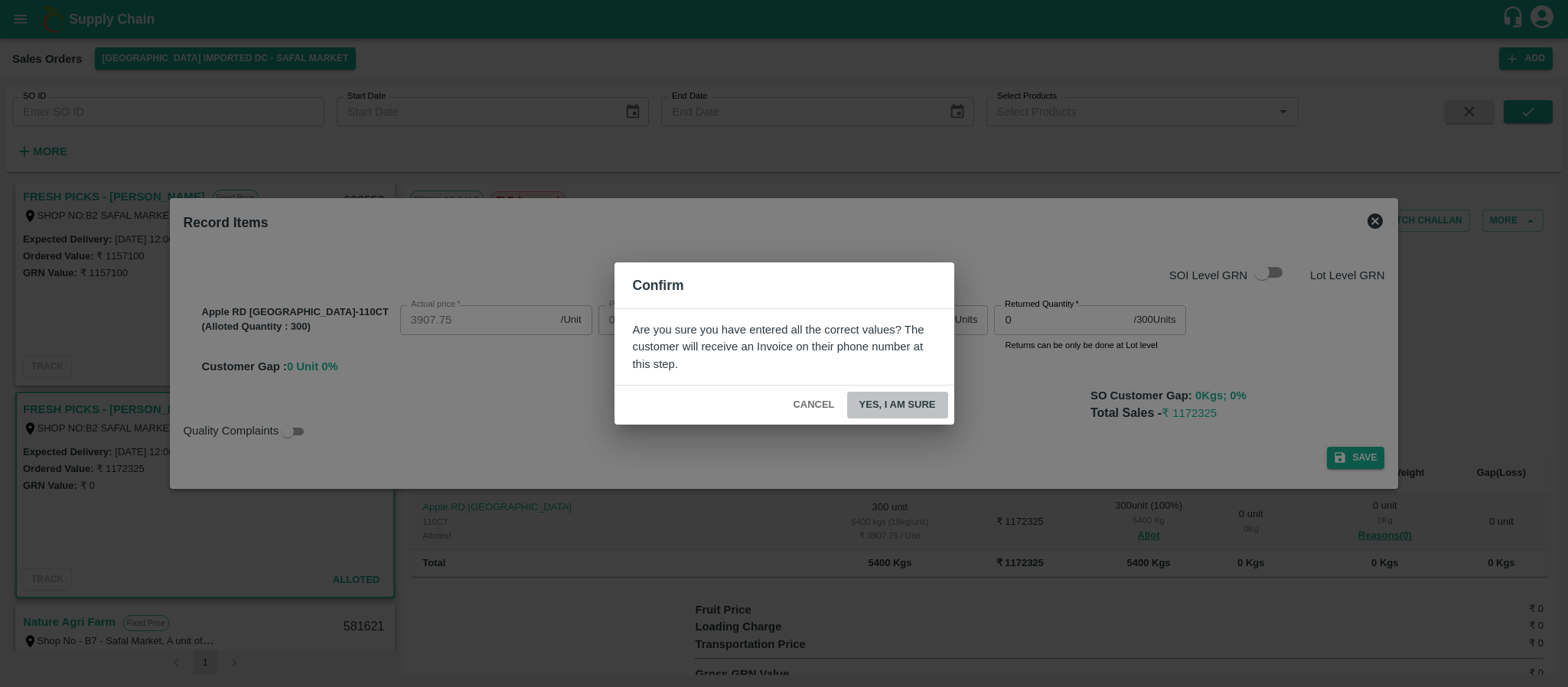
click at [895, 403] on button "Yes, I am sure" at bounding box center [897, 406] width 101 height 27
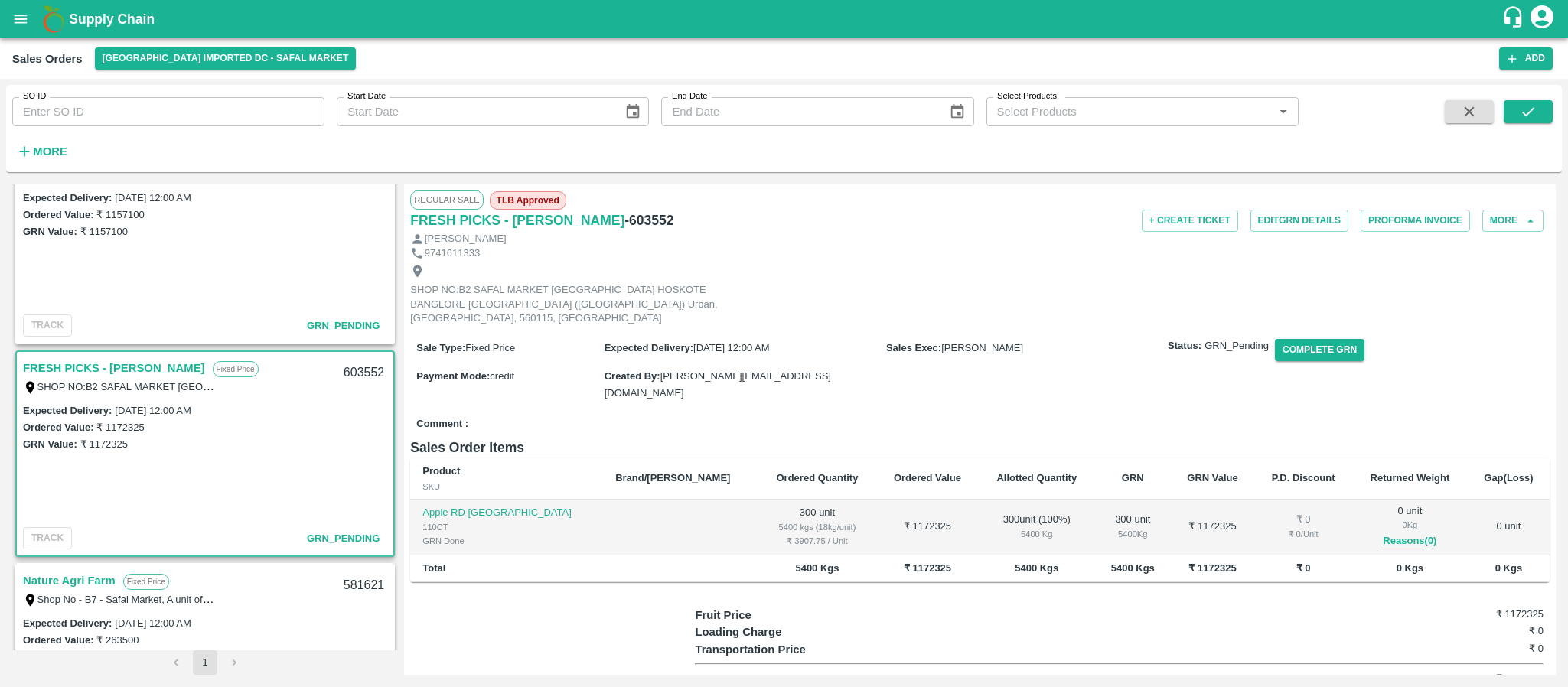
scroll to position [1086, 0]
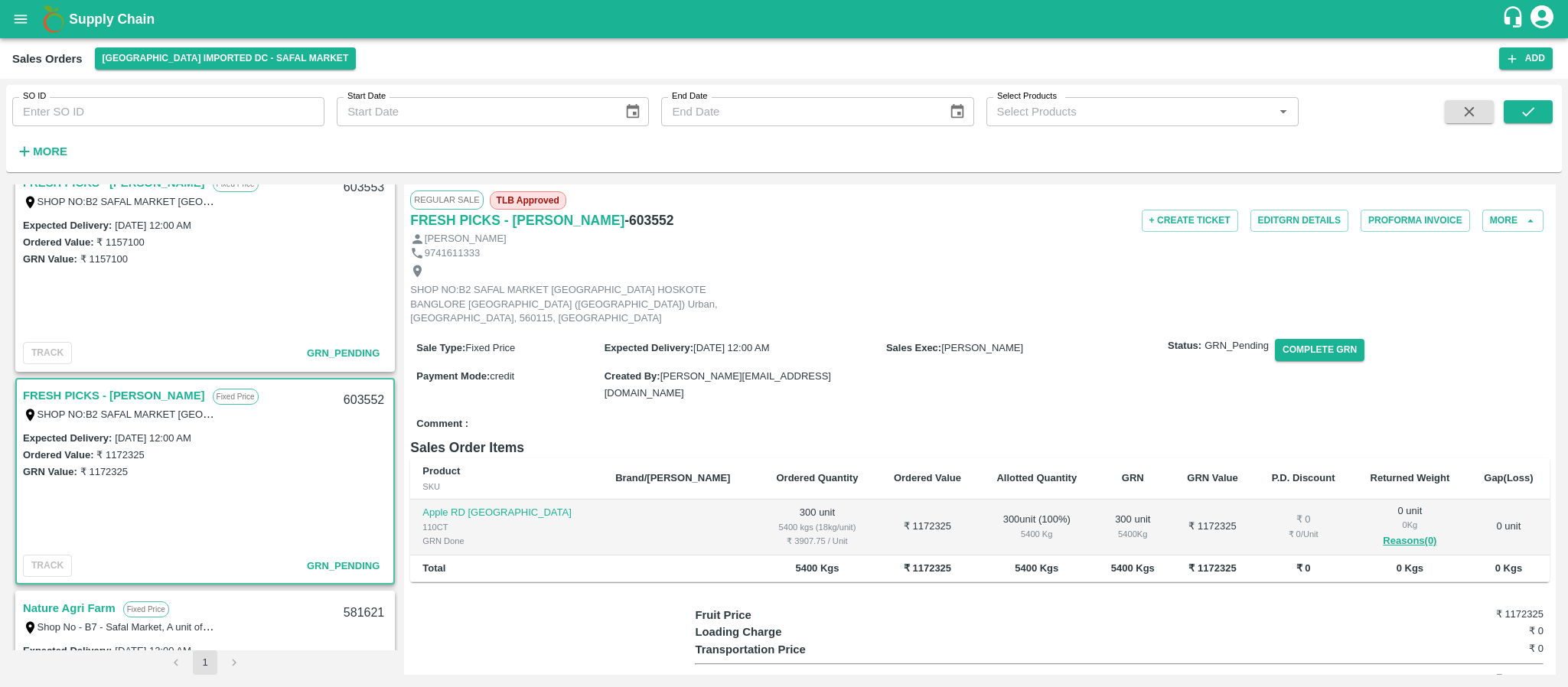
click at [138, 393] on link "FRESH PICKS - [PERSON_NAME]" at bounding box center [114, 395] width 182 height 19
click at [1311, 339] on button "Complete GRN" at bounding box center [1320, 349] width 90 height 22
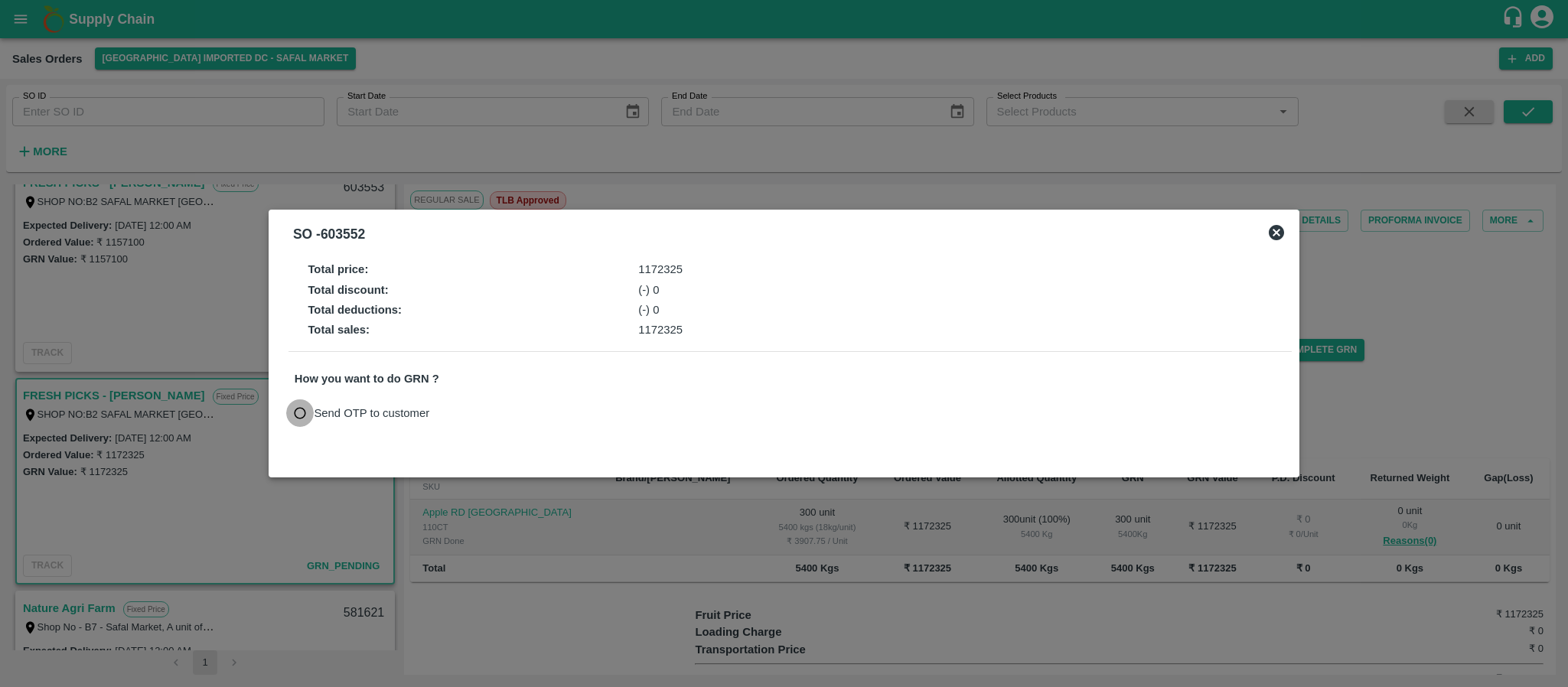
click at [299, 412] on input "Send OTP to customer" at bounding box center [300, 413] width 28 height 28
radio input "true"
click at [467, 416] on button "Send OTP" at bounding box center [473, 413] width 62 height 22
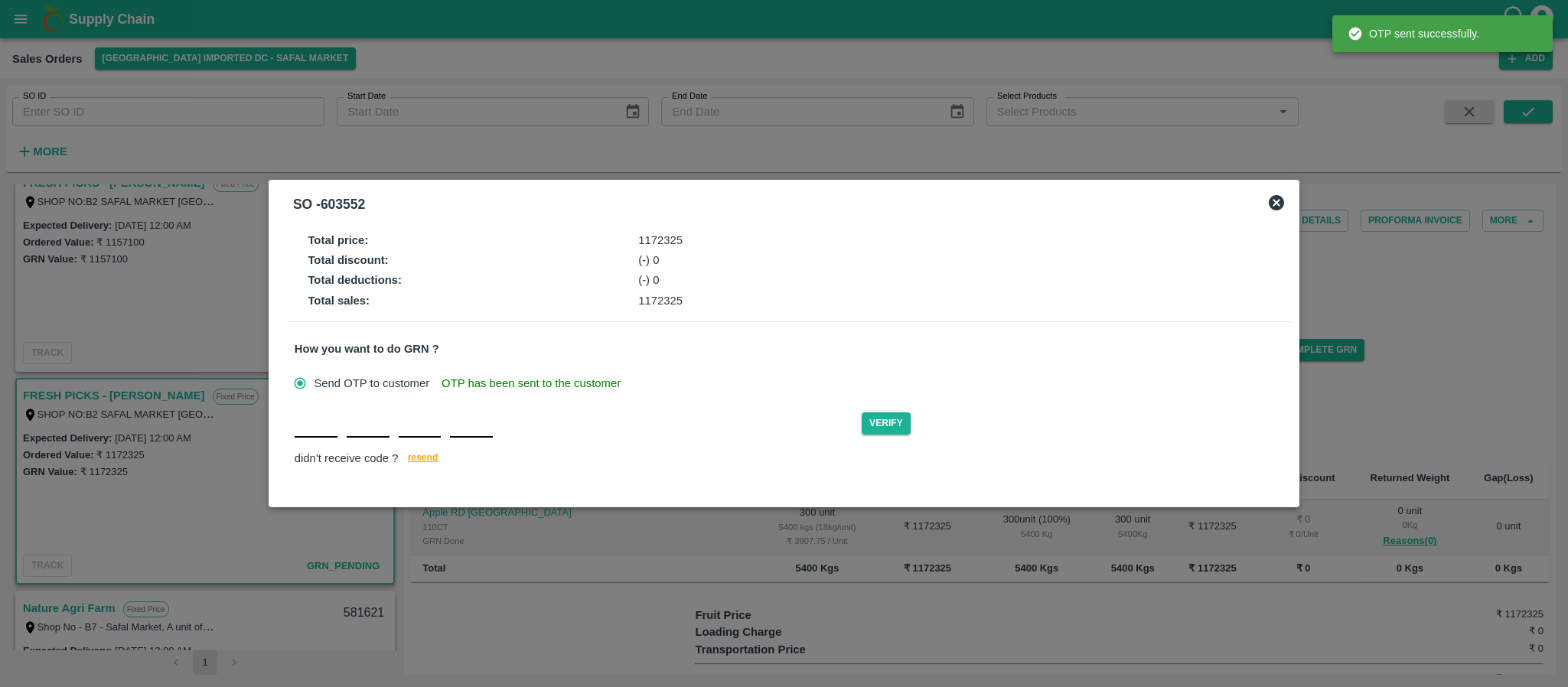
click at [316, 439] on div "Verify didn't receive code ? [GEOGRAPHIC_DATA]" at bounding box center [790, 439] width 991 height 59
type input "T"
type input "Q"
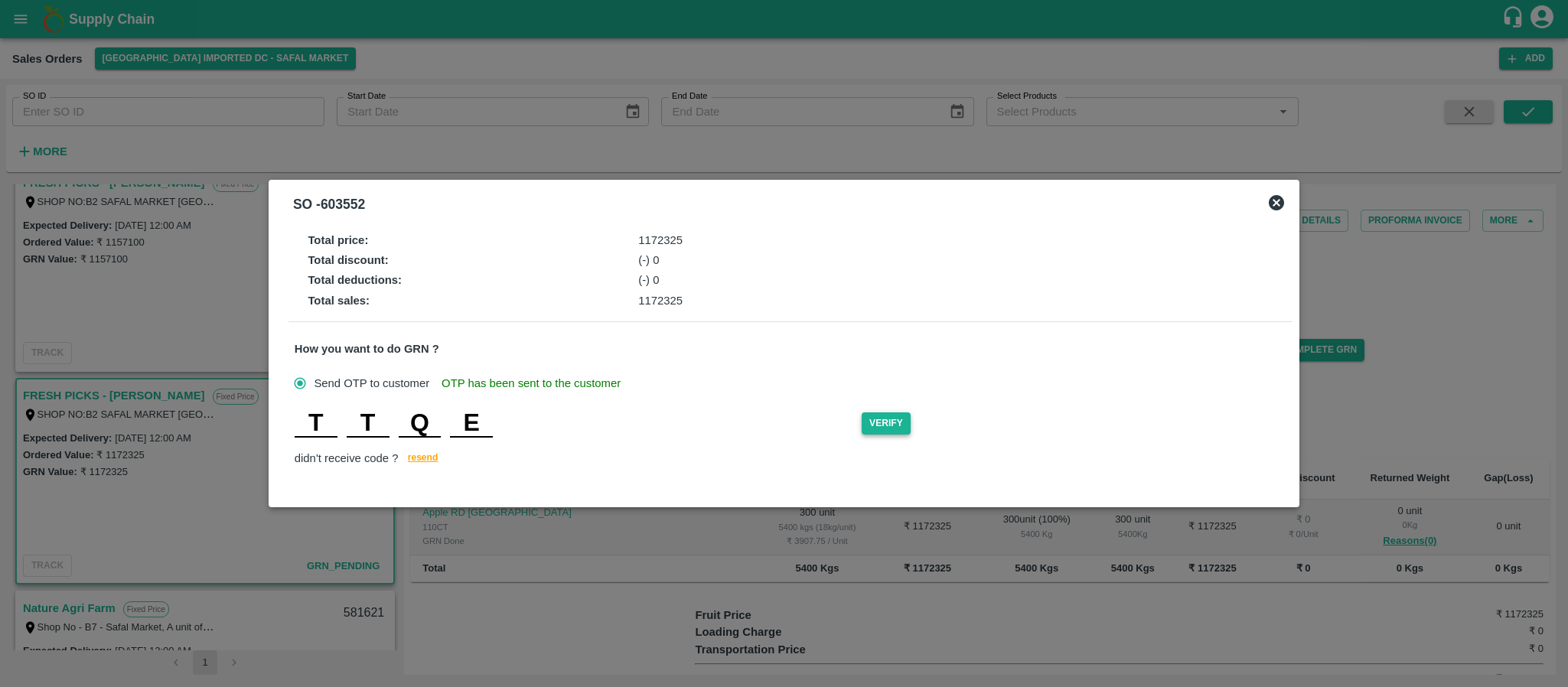
type input "E"
click at [893, 425] on button "Verify" at bounding box center [886, 423] width 49 height 22
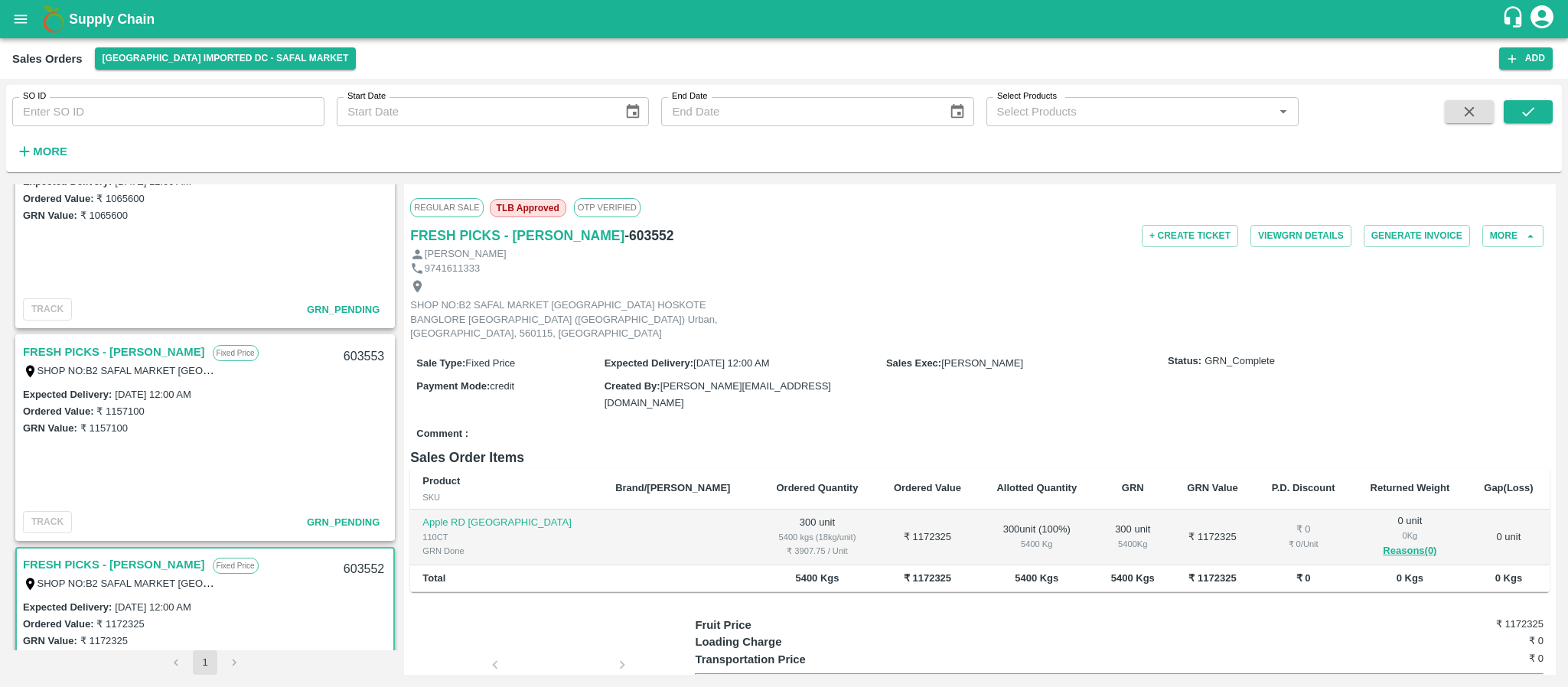
scroll to position [916, 0]
click at [116, 347] on link "FRESH PICKS - [PERSON_NAME]" at bounding box center [114, 352] width 182 height 19
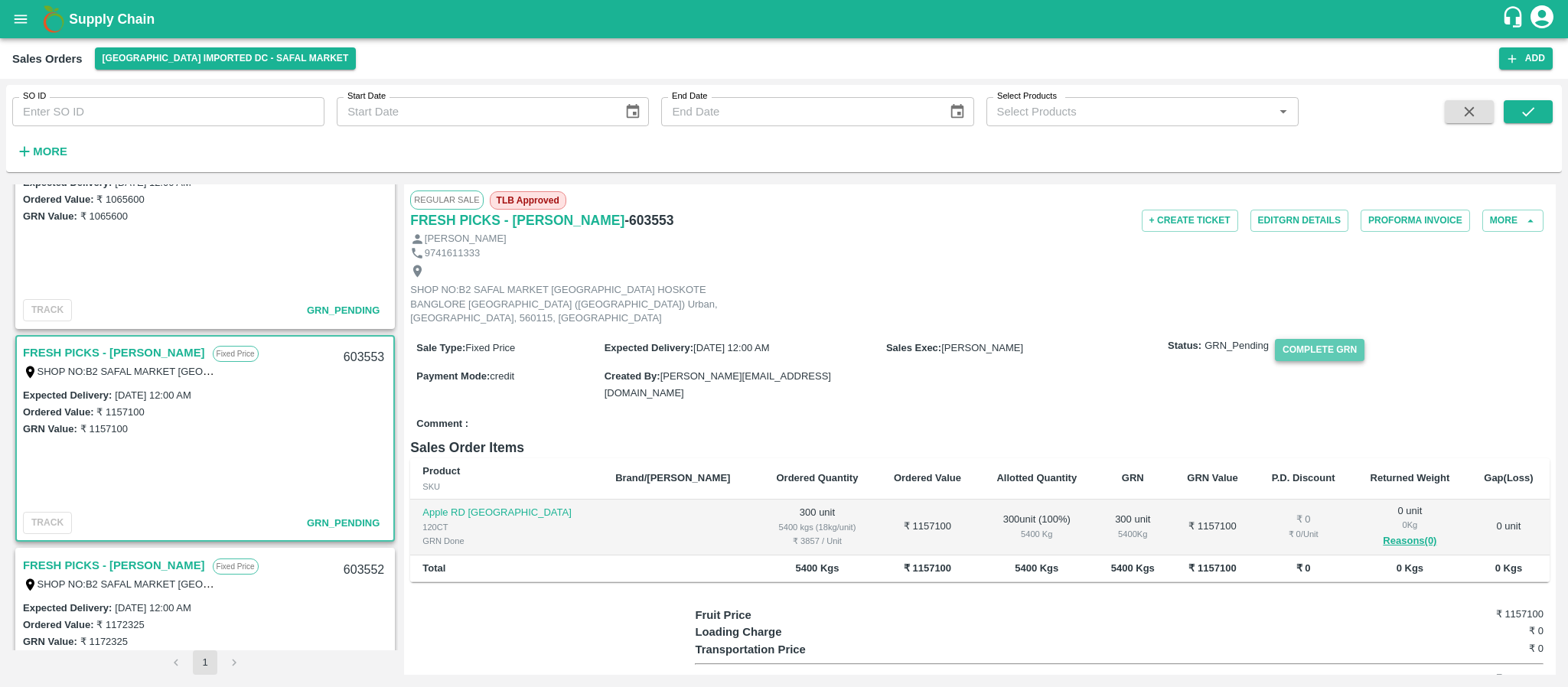
click at [1337, 343] on button "Complete GRN" at bounding box center [1320, 349] width 90 height 22
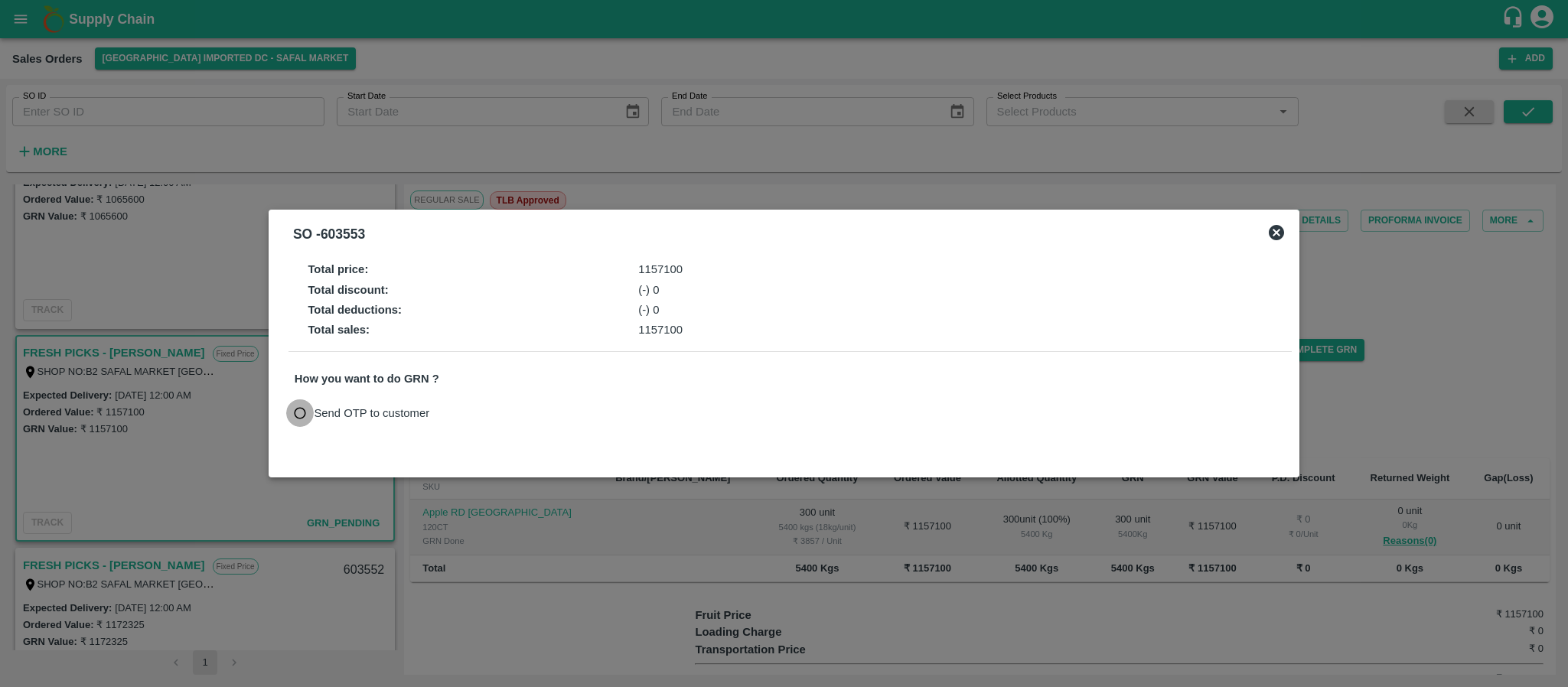
click at [303, 404] on input "Send OTP to customer" at bounding box center [300, 413] width 28 height 28
radio input "true"
click at [480, 410] on button "Send OTP" at bounding box center [473, 413] width 62 height 22
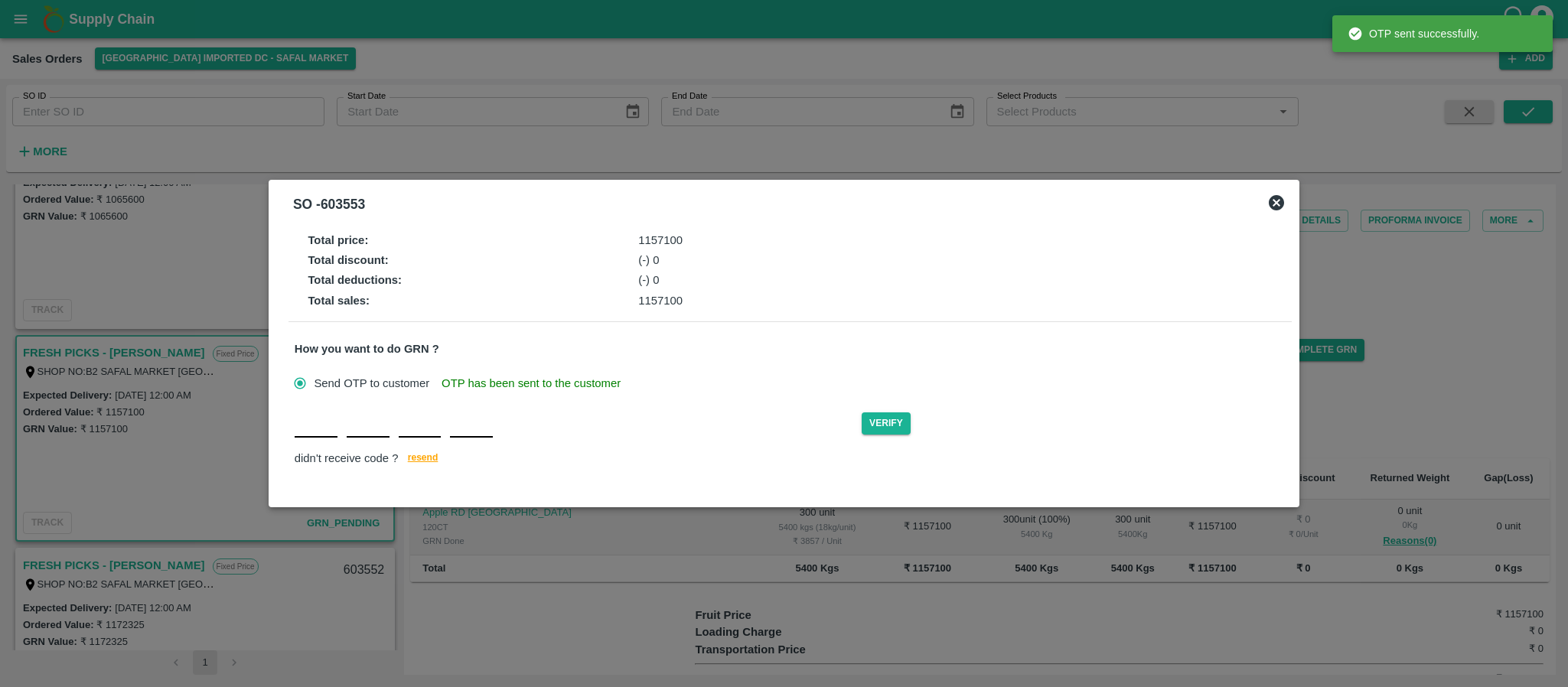
click at [319, 444] on div "Verify didn't receive code ? [GEOGRAPHIC_DATA]" at bounding box center [790, 439] width 991 height 59
type input "P"
type input "F"
type input "W"
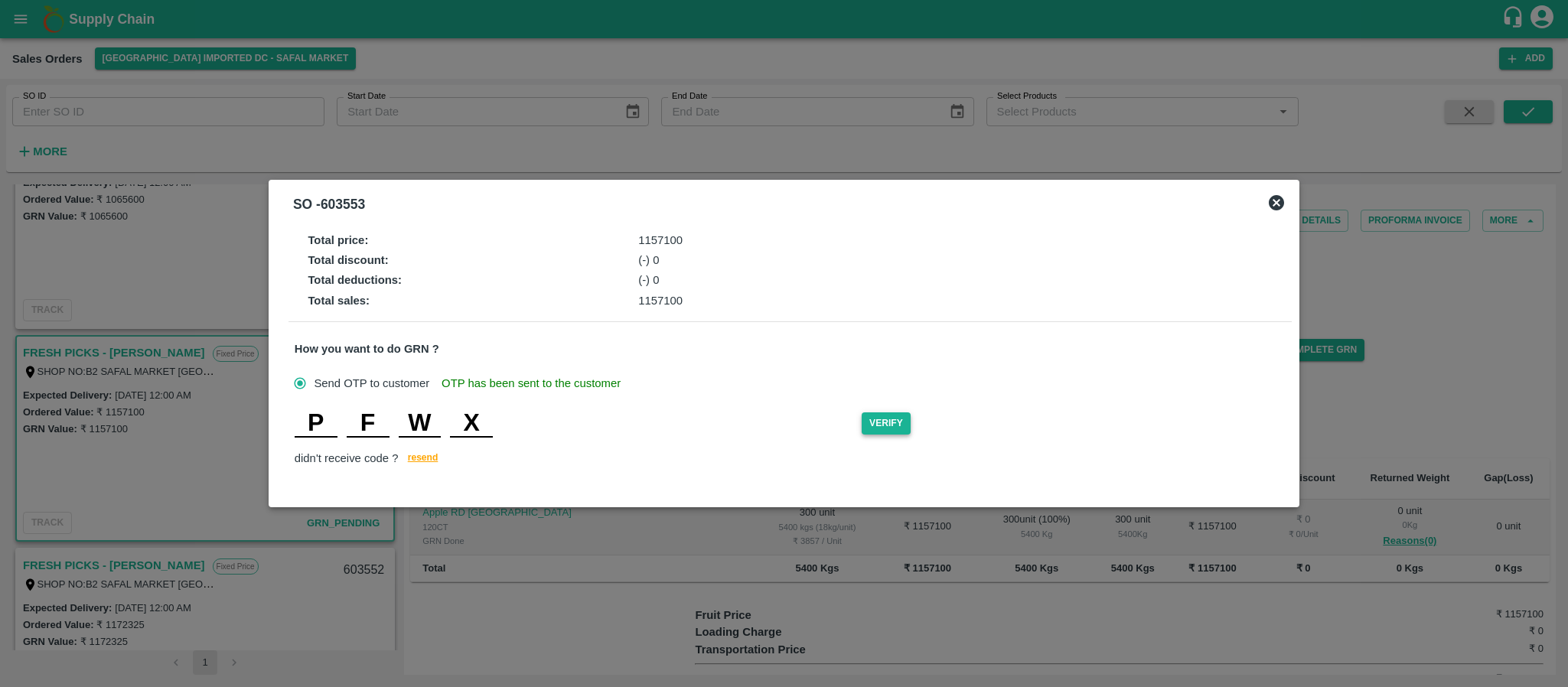
type input "X"
click at [905, 418] on button "Verify" at bounding box center [886, 423] width 49 height 22
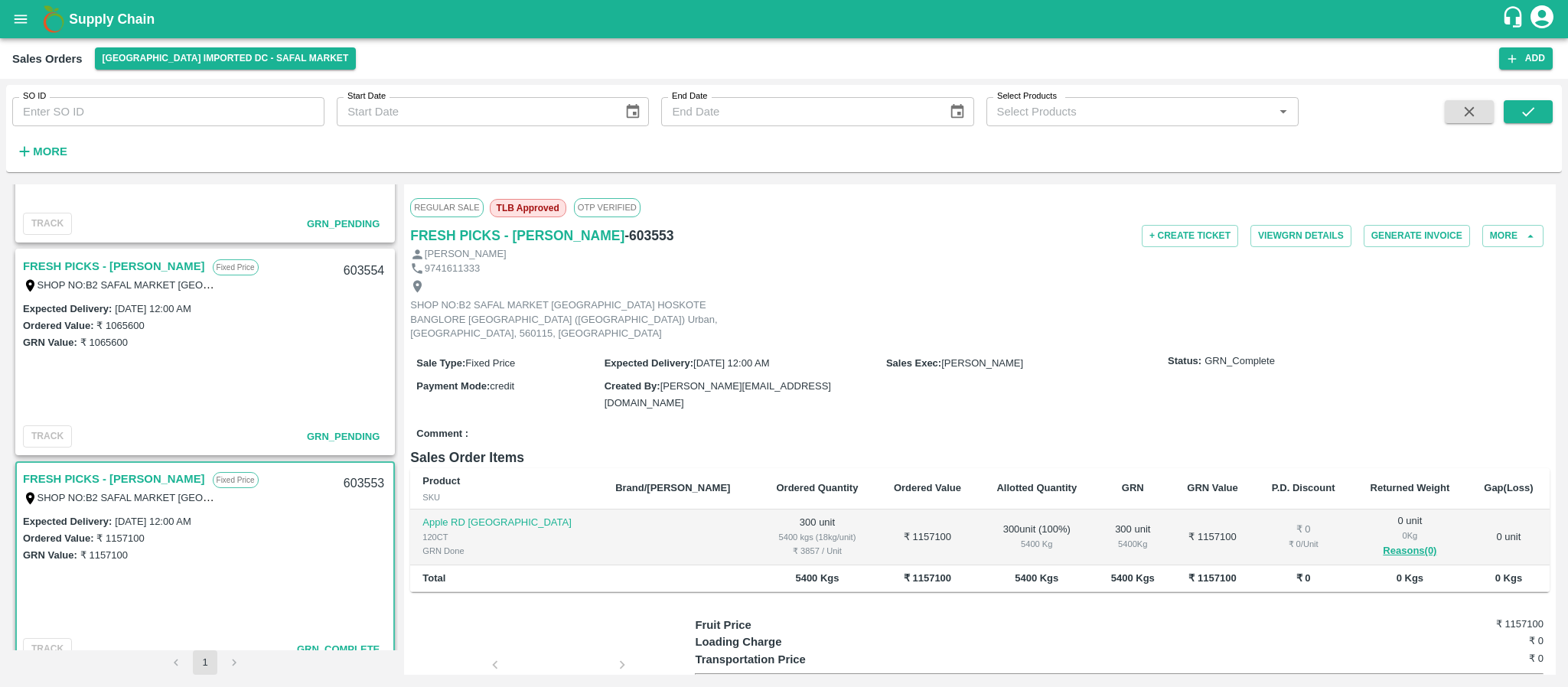
scroll to position [760, 0]
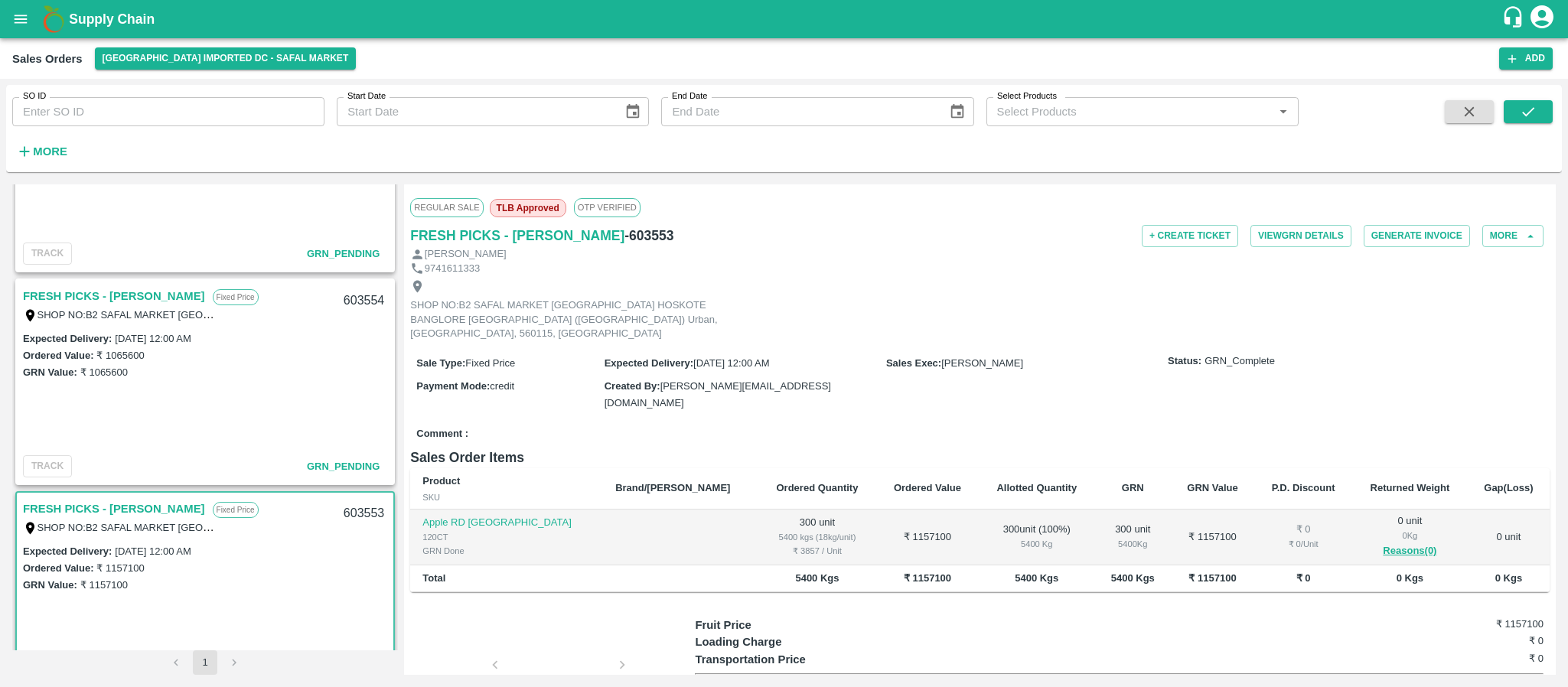
click at [140, 296] on link "FRESH PICKS - [PERSON_NAME]" at bounding box center [114, 296] width 182 height 19
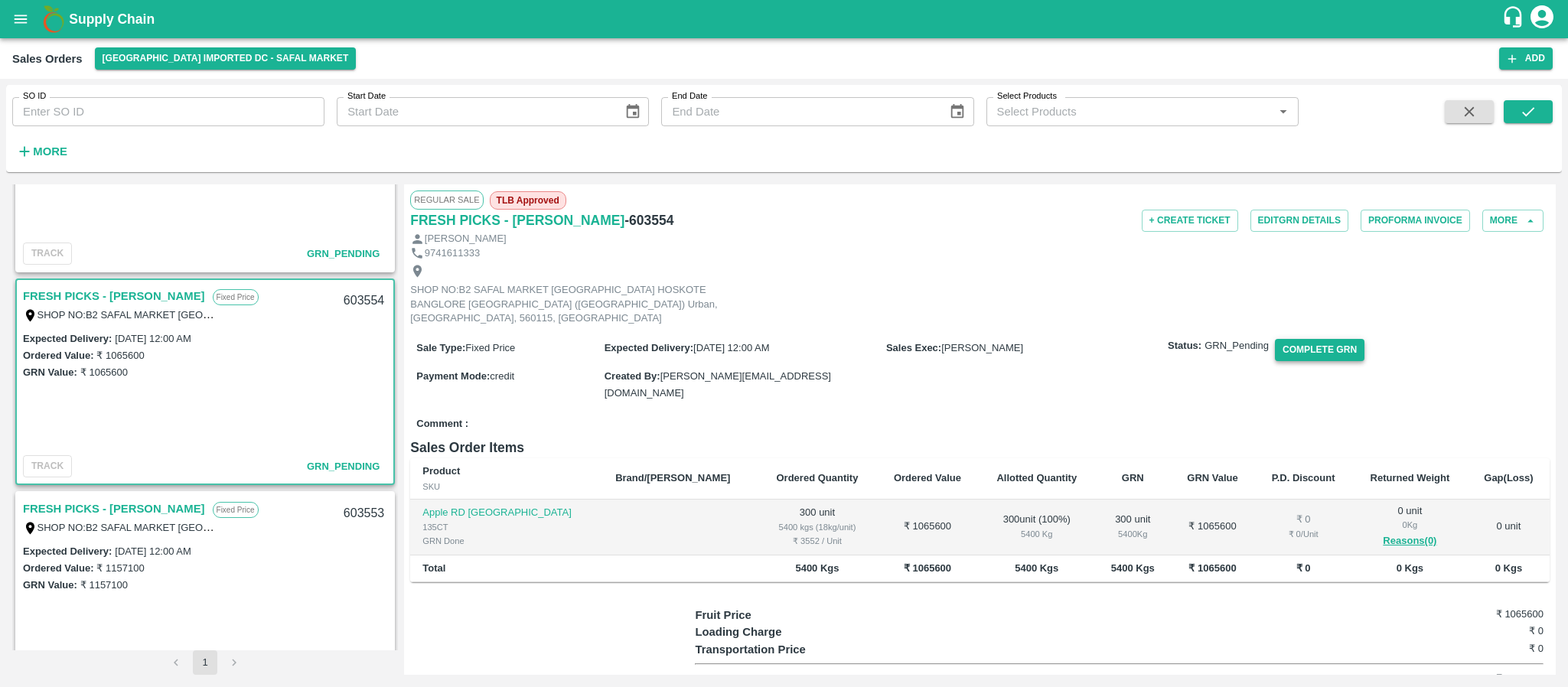
click at [1308, 343] on button "Complete GRN" at bounding box center [1320, 349] width 90 height 22
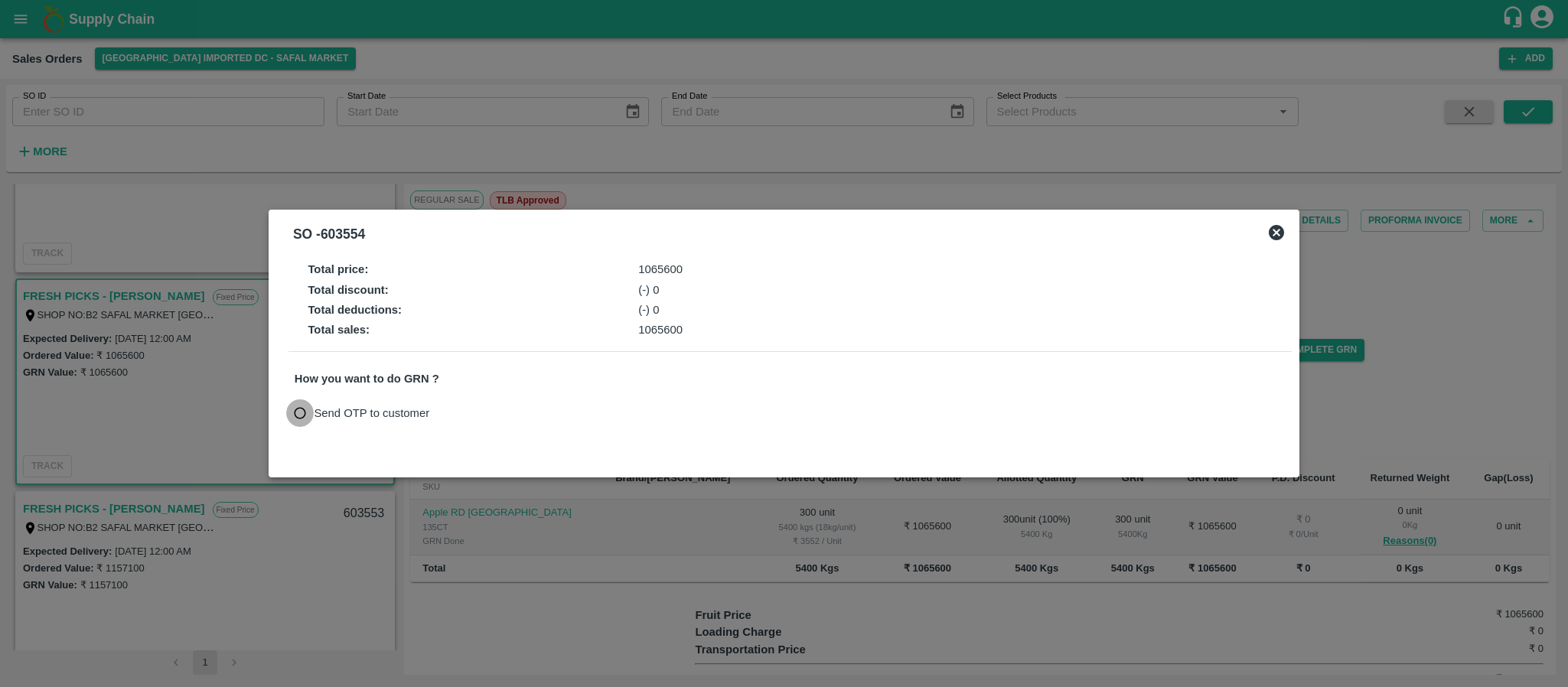
click at [302, 412] on input "Send OTP to customer" at bounding box center [300, 413] width 28 height 28
radio input "true"
click at [474, 410] on button "Send OTP" at bounding box center [473, 413] width 62 height 22
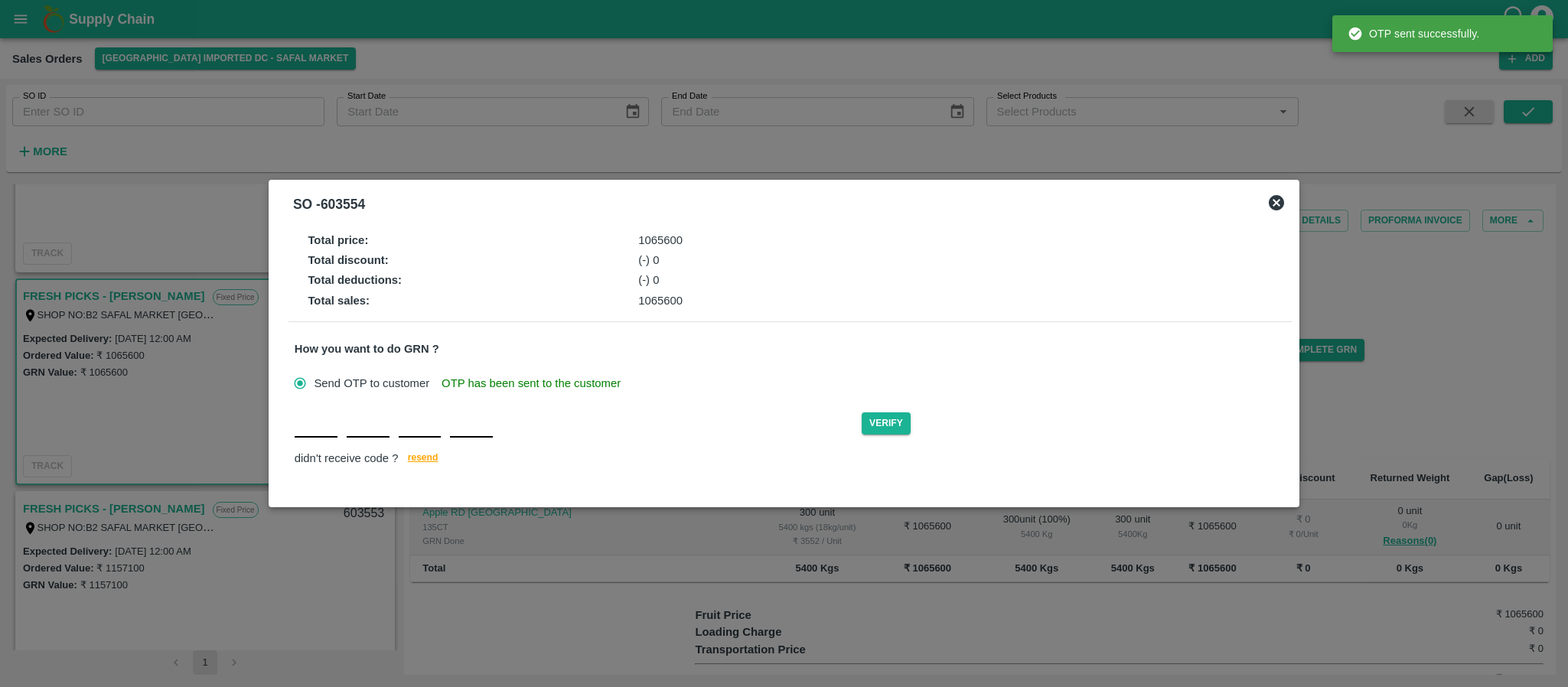
click at [324, 427] on input "text" at bounding box center [316, 423] width 43 height 27
type input "D"
type input "P"
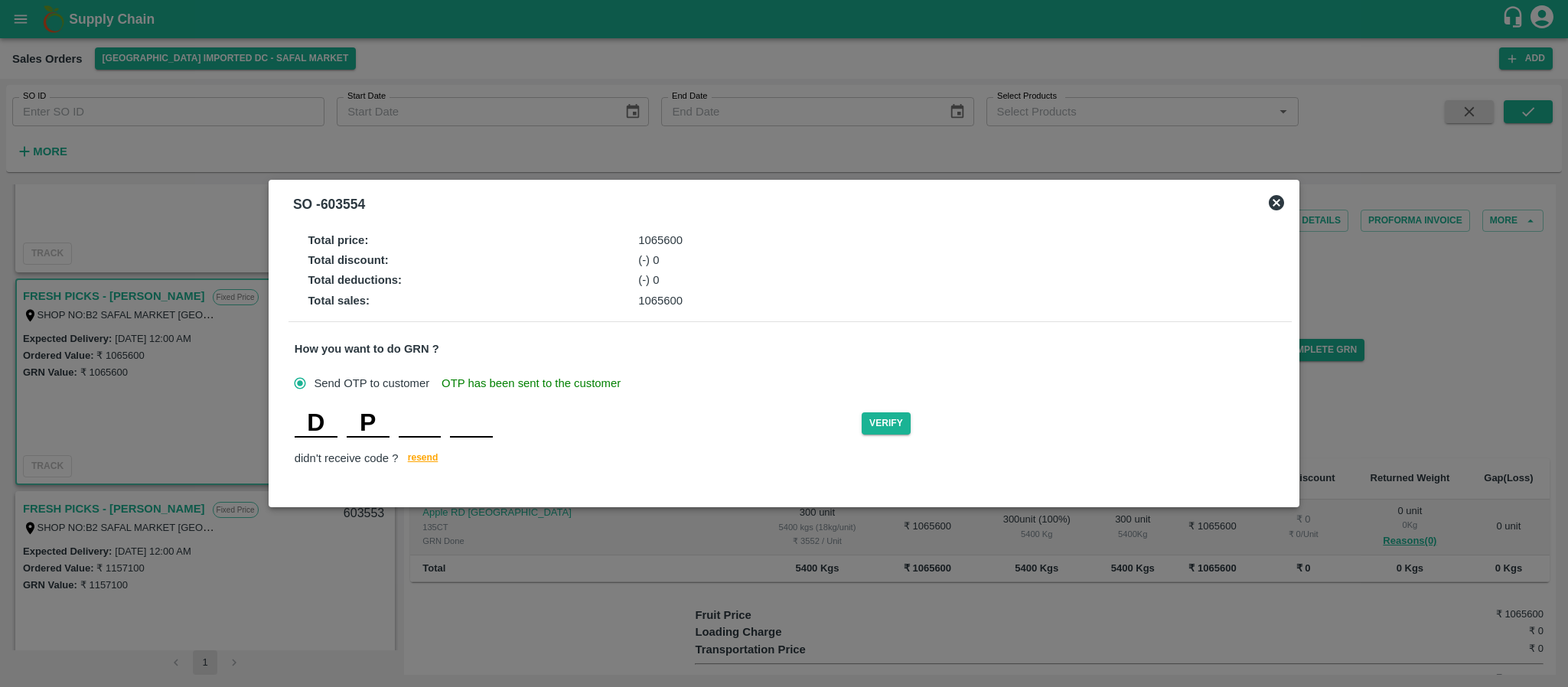
type input "I"
type input "G"
click at [907, 425] on button "Verify" at bounding box center [886, 423] width 49 height 22
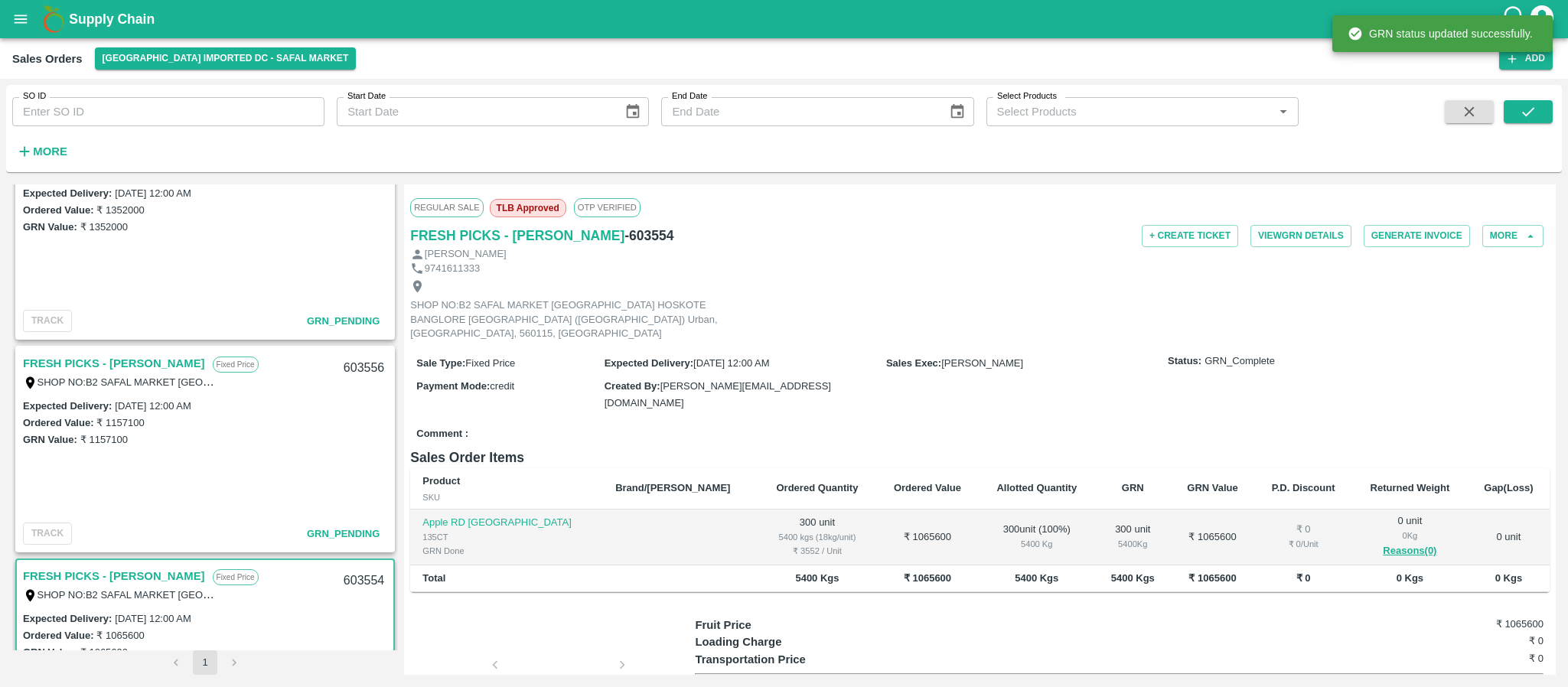
scroll to position [478, 0]
click at [117, 359] on link "FRESH PICKS - [PERSON_NAME]" at bounding box center [114, 365] width 182 height 19
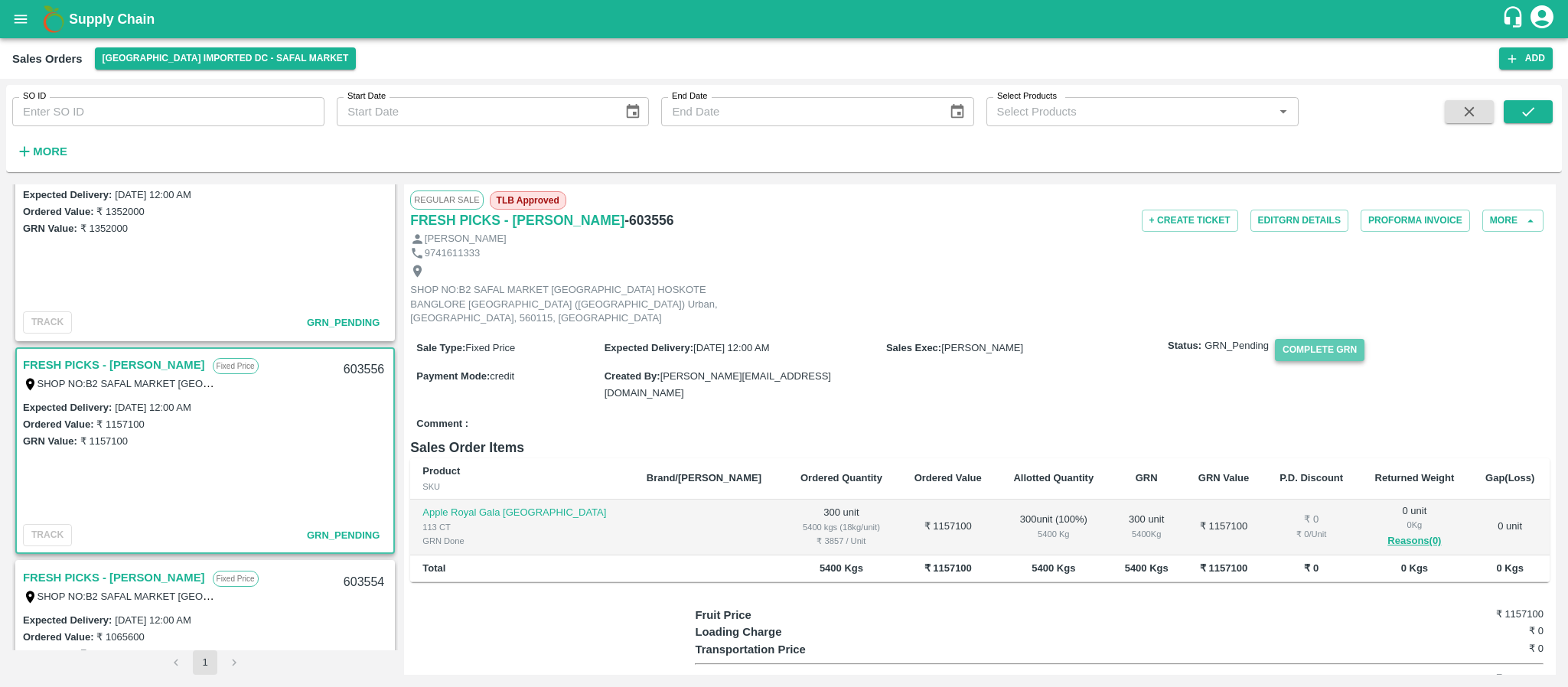
click at [1330, 339] on button "Complete GRN" at bounding box center [1320, 349] width 90 height 22
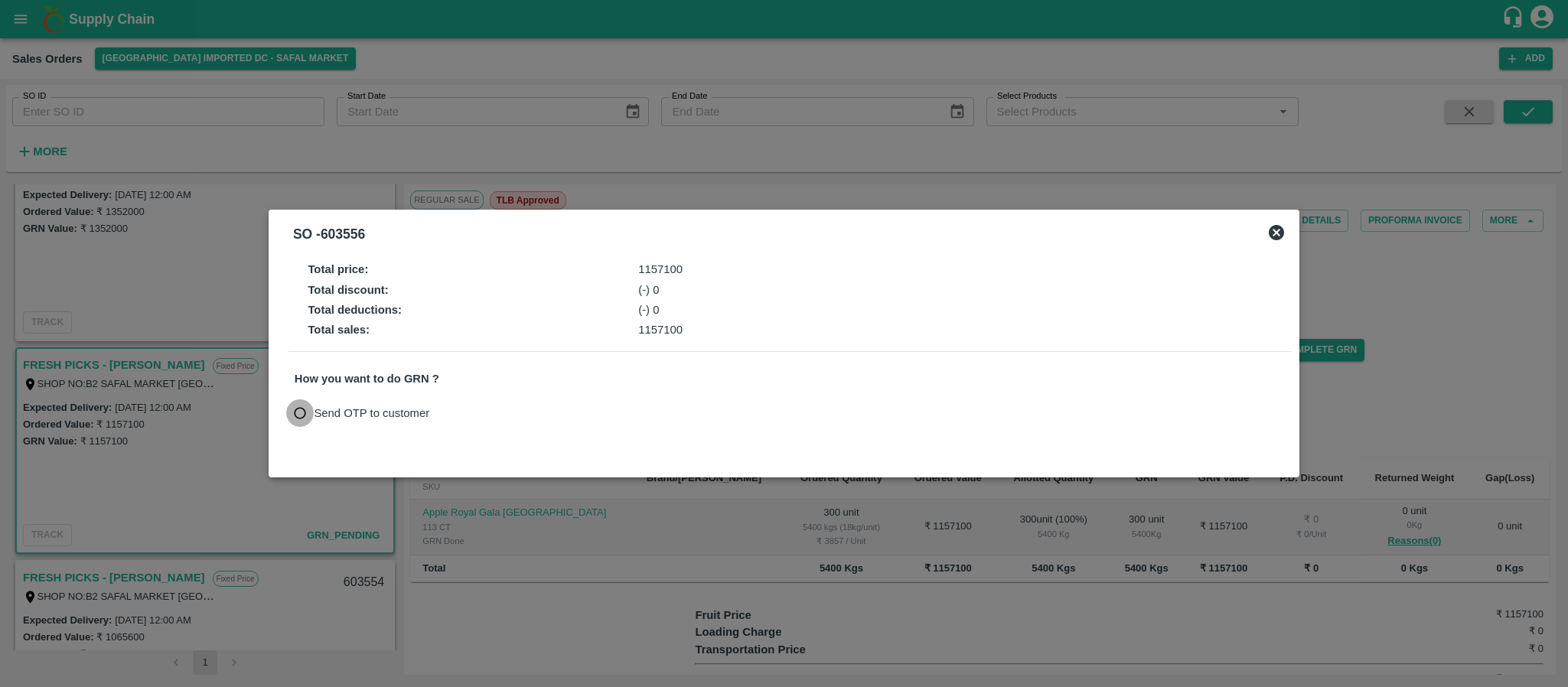
click at [295, 414] on input "Send OTP to customer" at bounding box center [300, 413] width 28 height 28
radio input "true"
click at [475, 416] on button "Send OTP" at bounding box center [473, 413] width 62 height 22
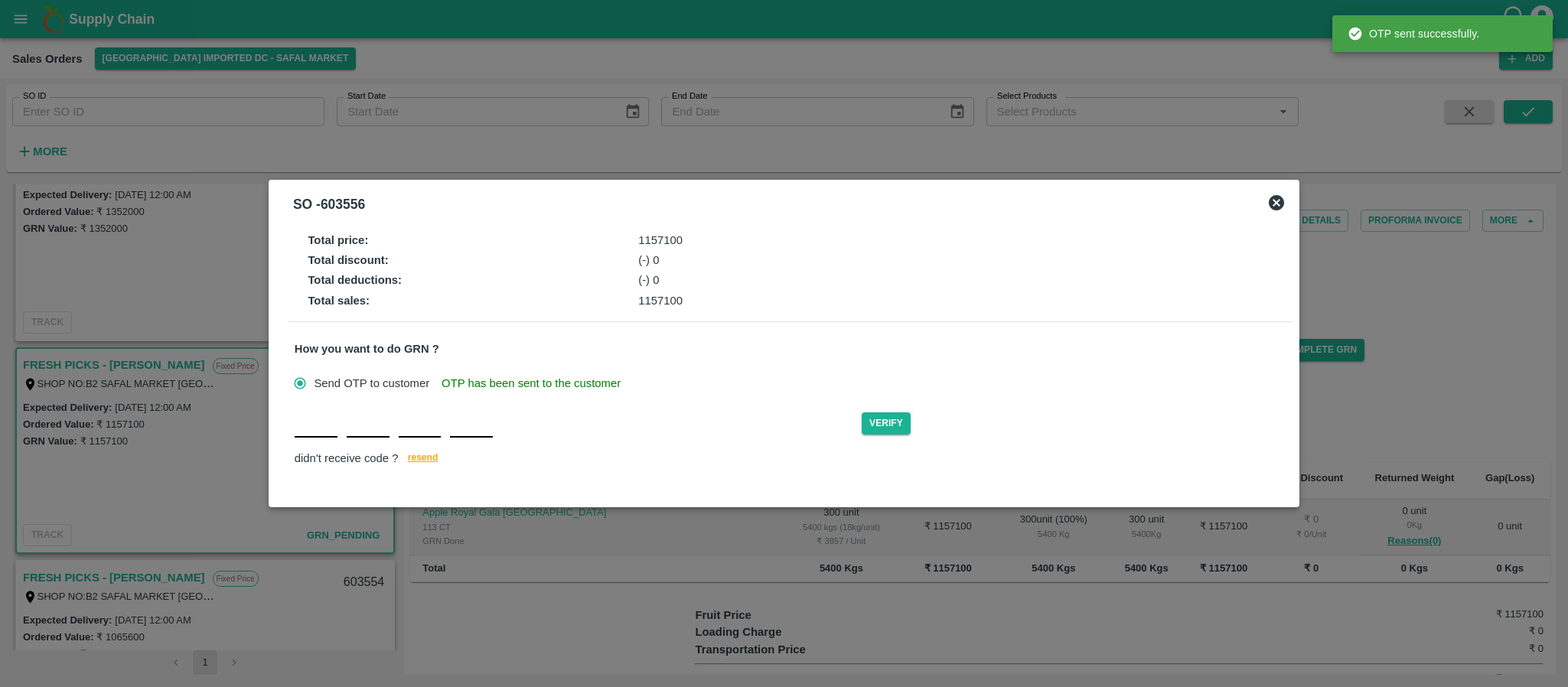
click at [315, 437] on input "text" at bounding box center [316, 423] width 43 height 27
type input "T"
type input "H"
type input "N"
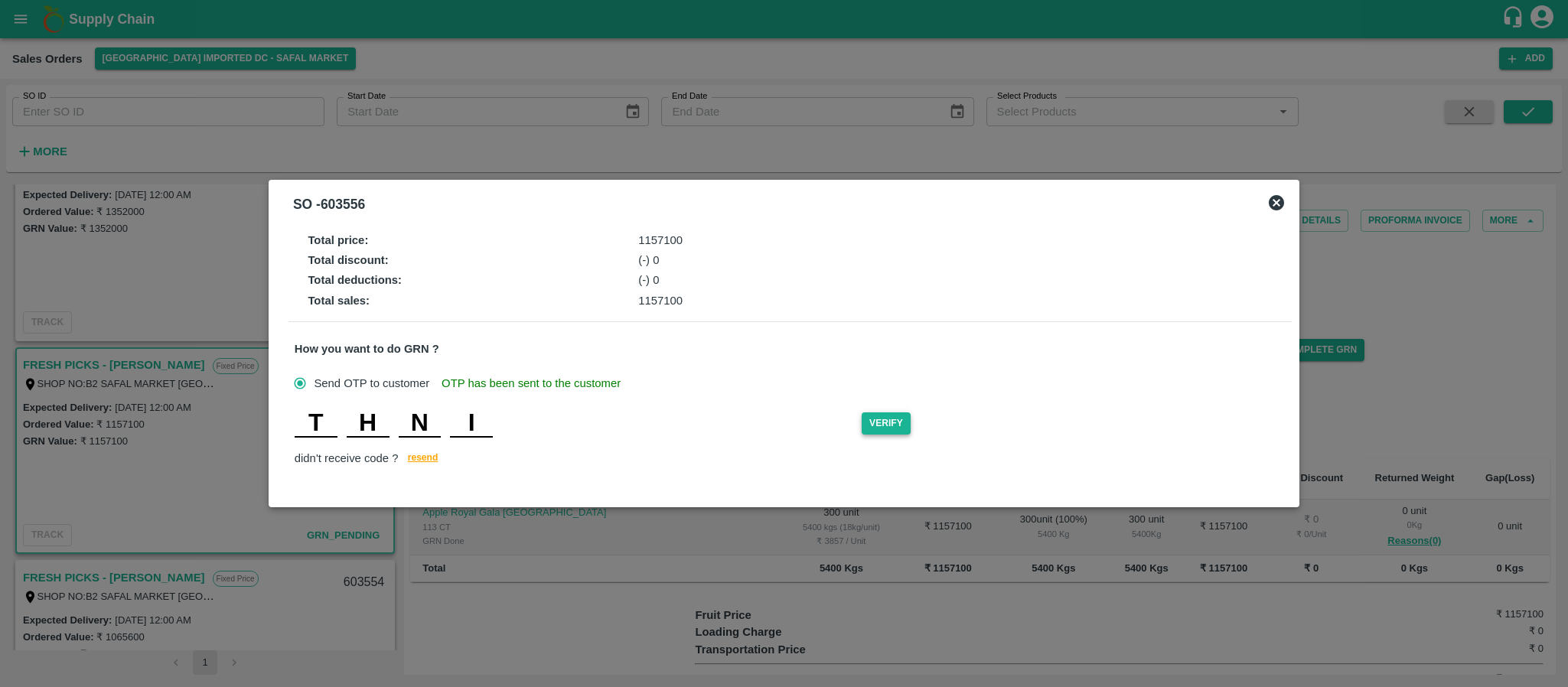
type input "I"
click at [887, 420] on button "Verify" at bounding box center [886, 423] width 49 height 22
